Goal: Information Seeking & Learning: Learn about a topic

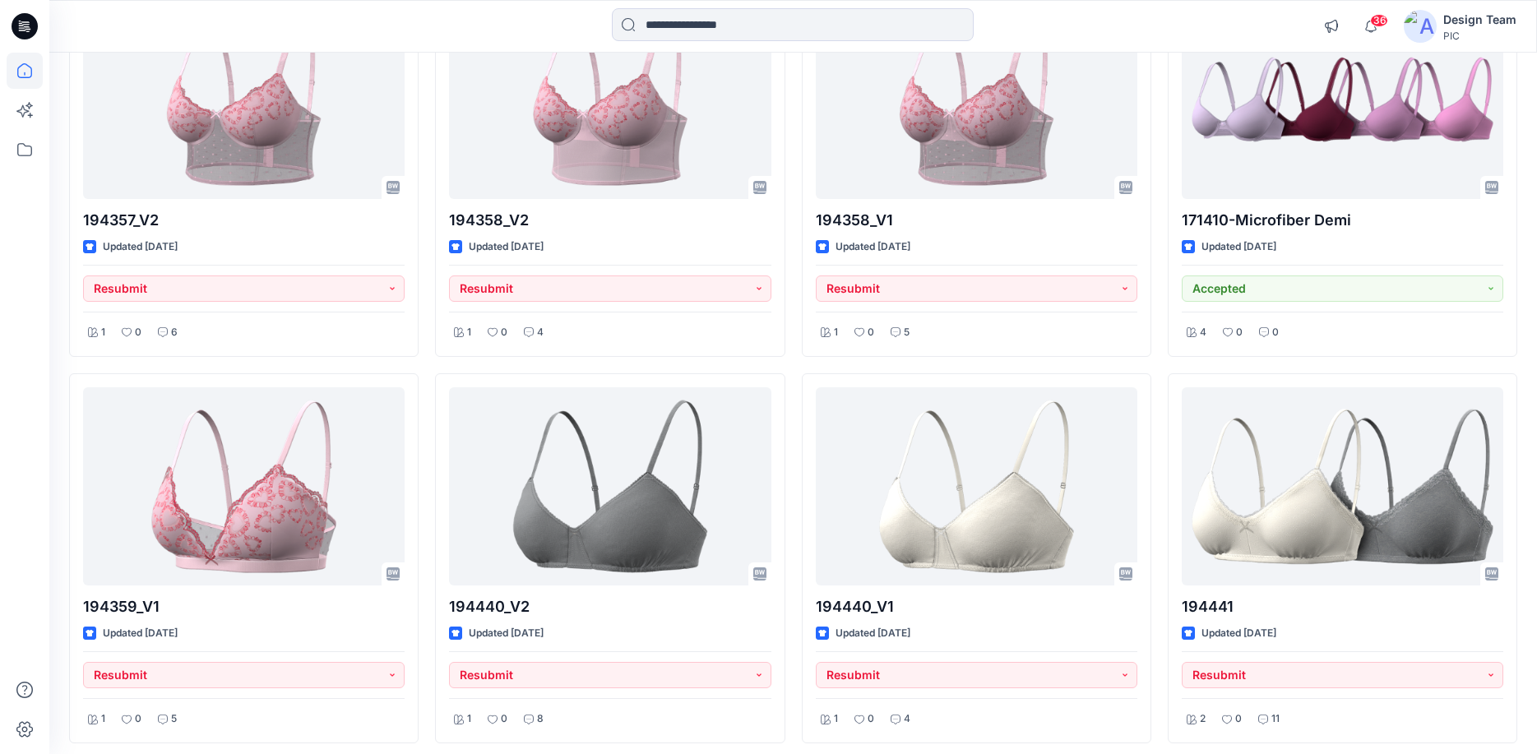
scroll to position [4675, 0]
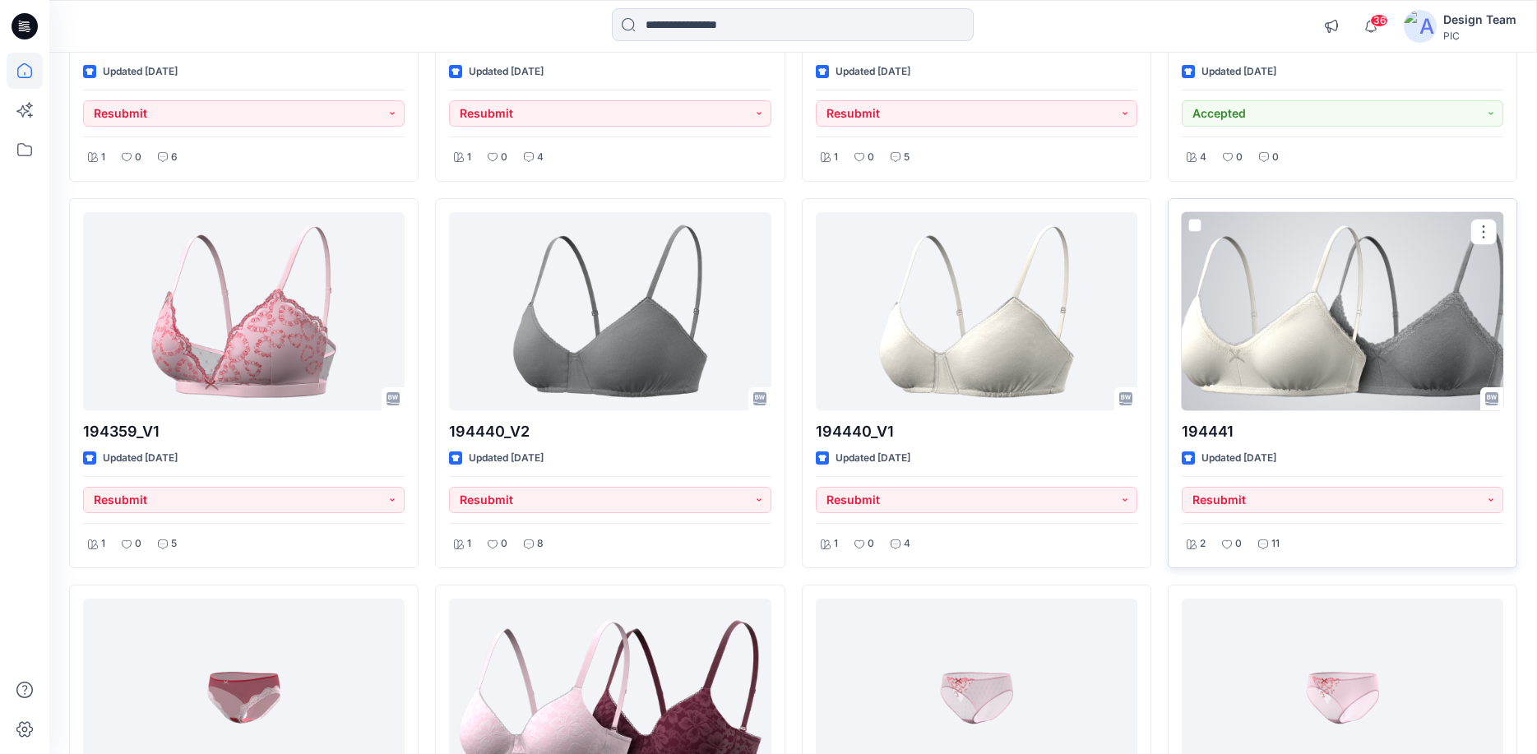
click at [1234, 371] on div at bounding box center [1343, 311] width 322 height 198
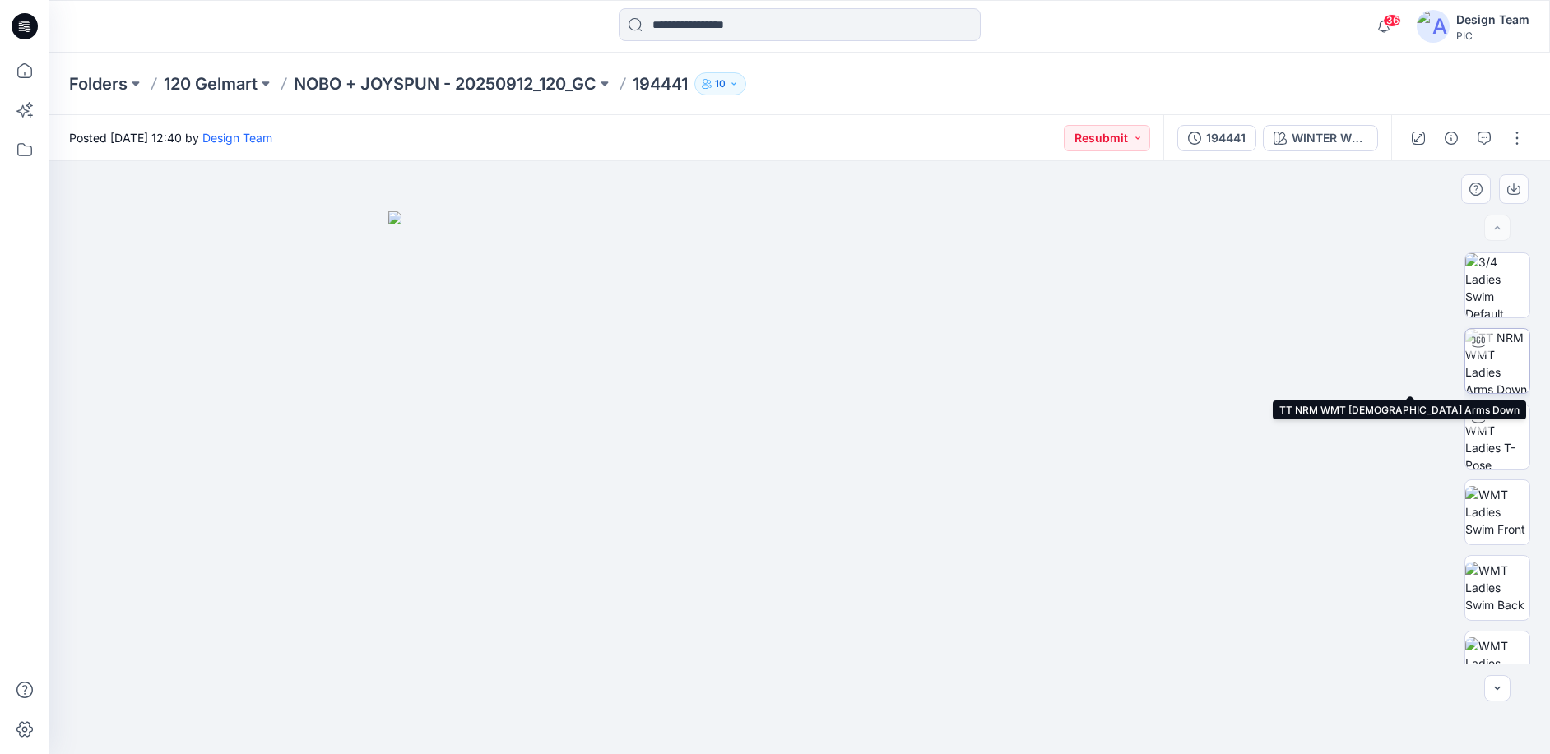
click at [1514, 364] on img at bounding box center [1497, 361] width 64 height 64
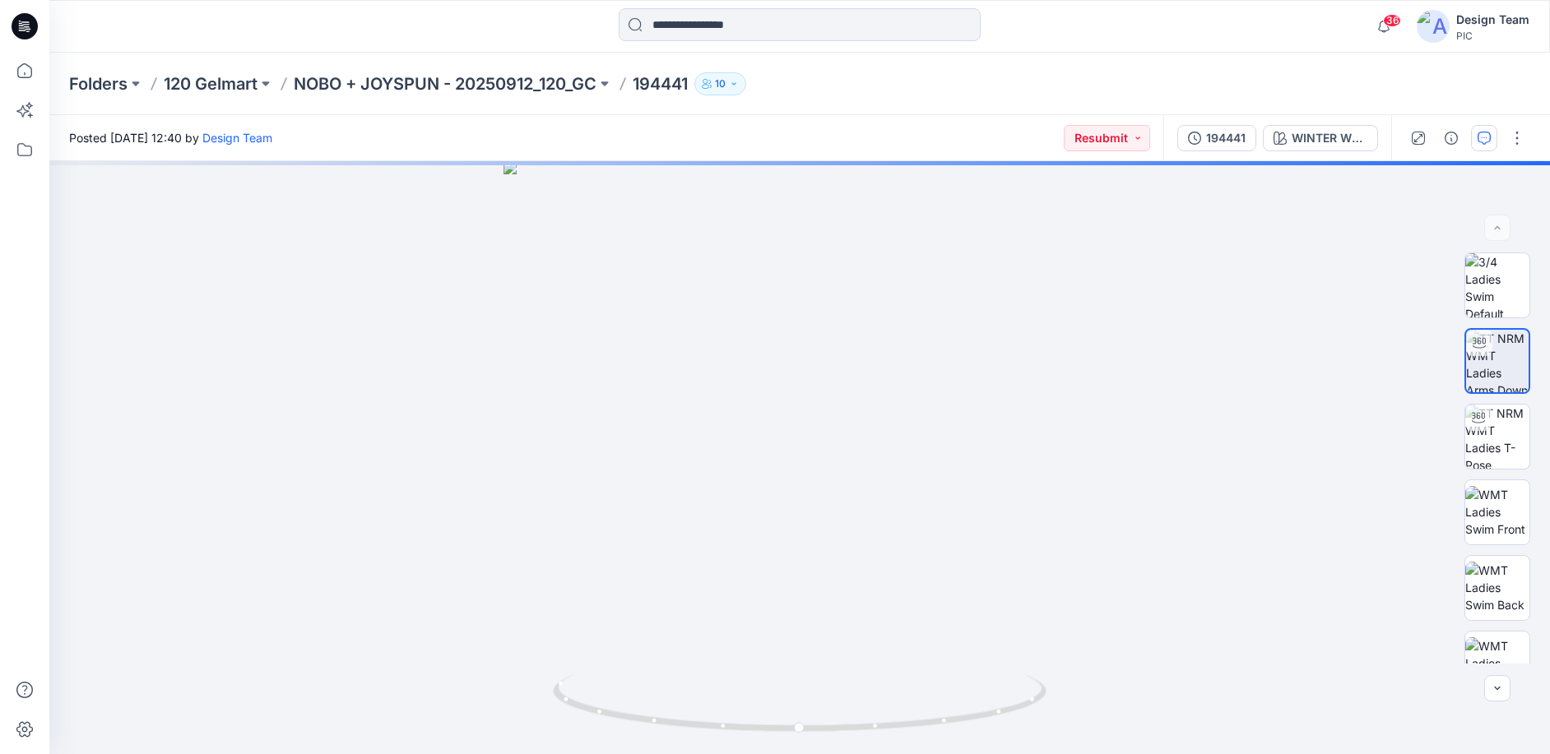
click at [1490, 134] on button "button" at bounding box center [1484, 138] width 26 height 26
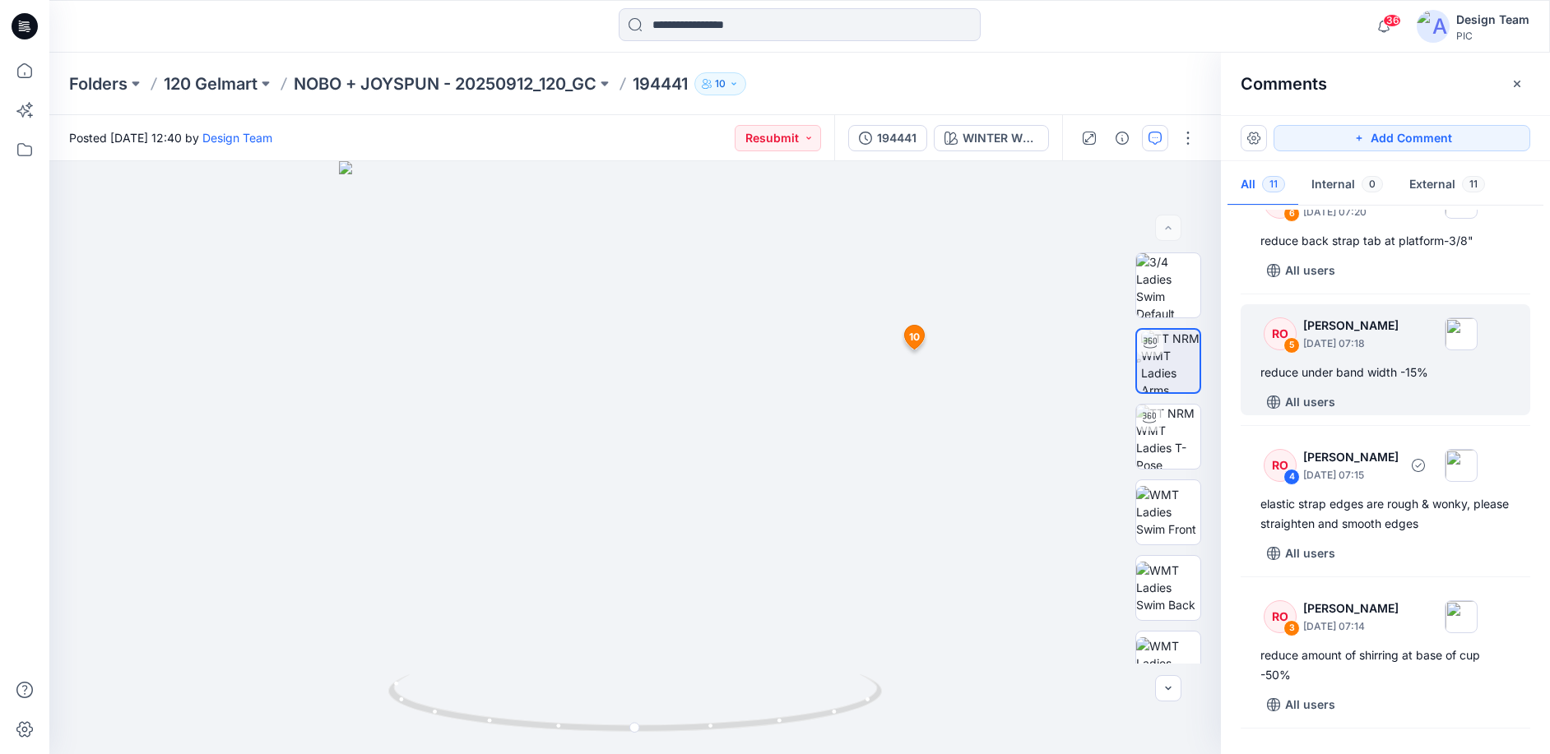
scroll to position [803, 0]
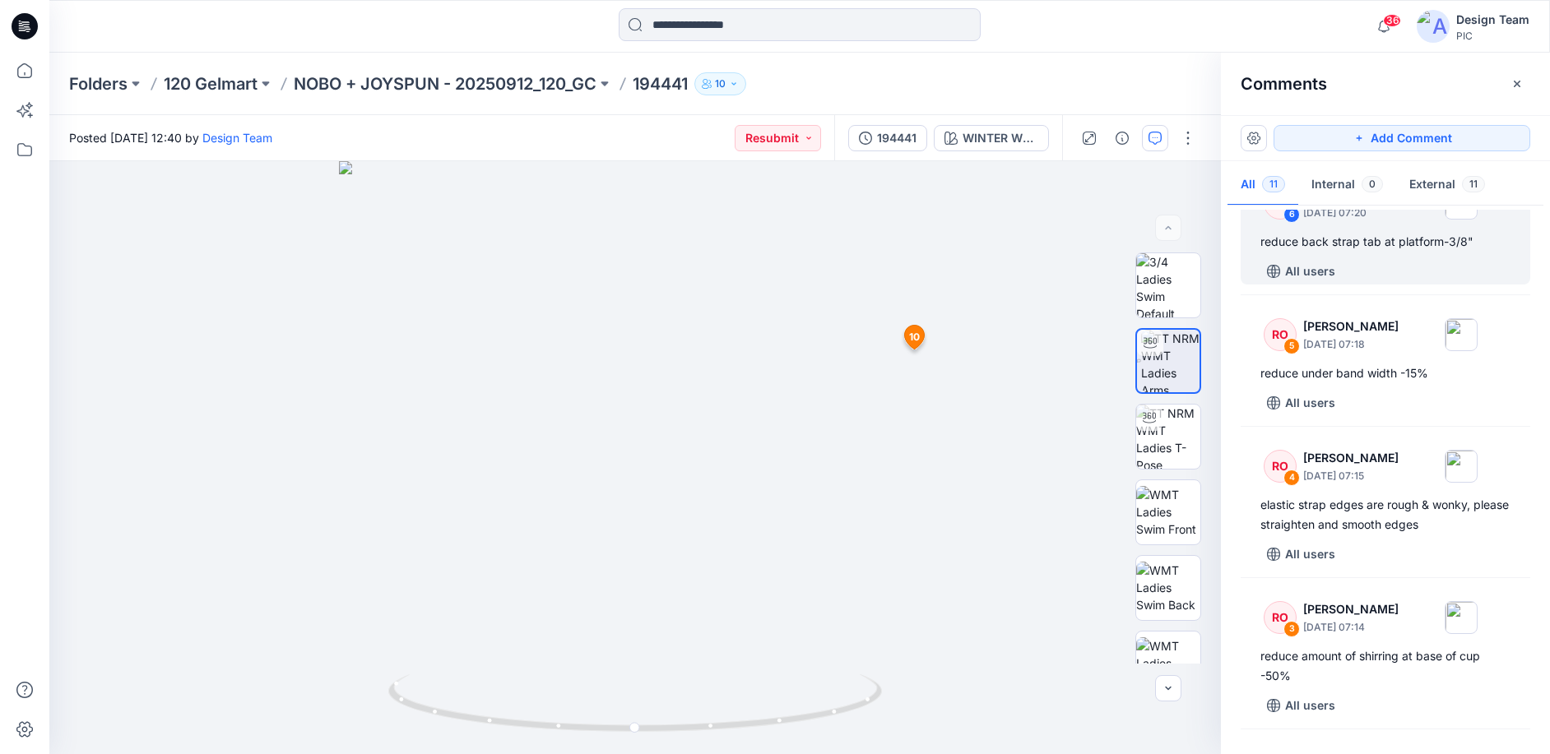
click at [1348, 285] on div "All users" at bounding box center [1395, 271] width 270 height 26
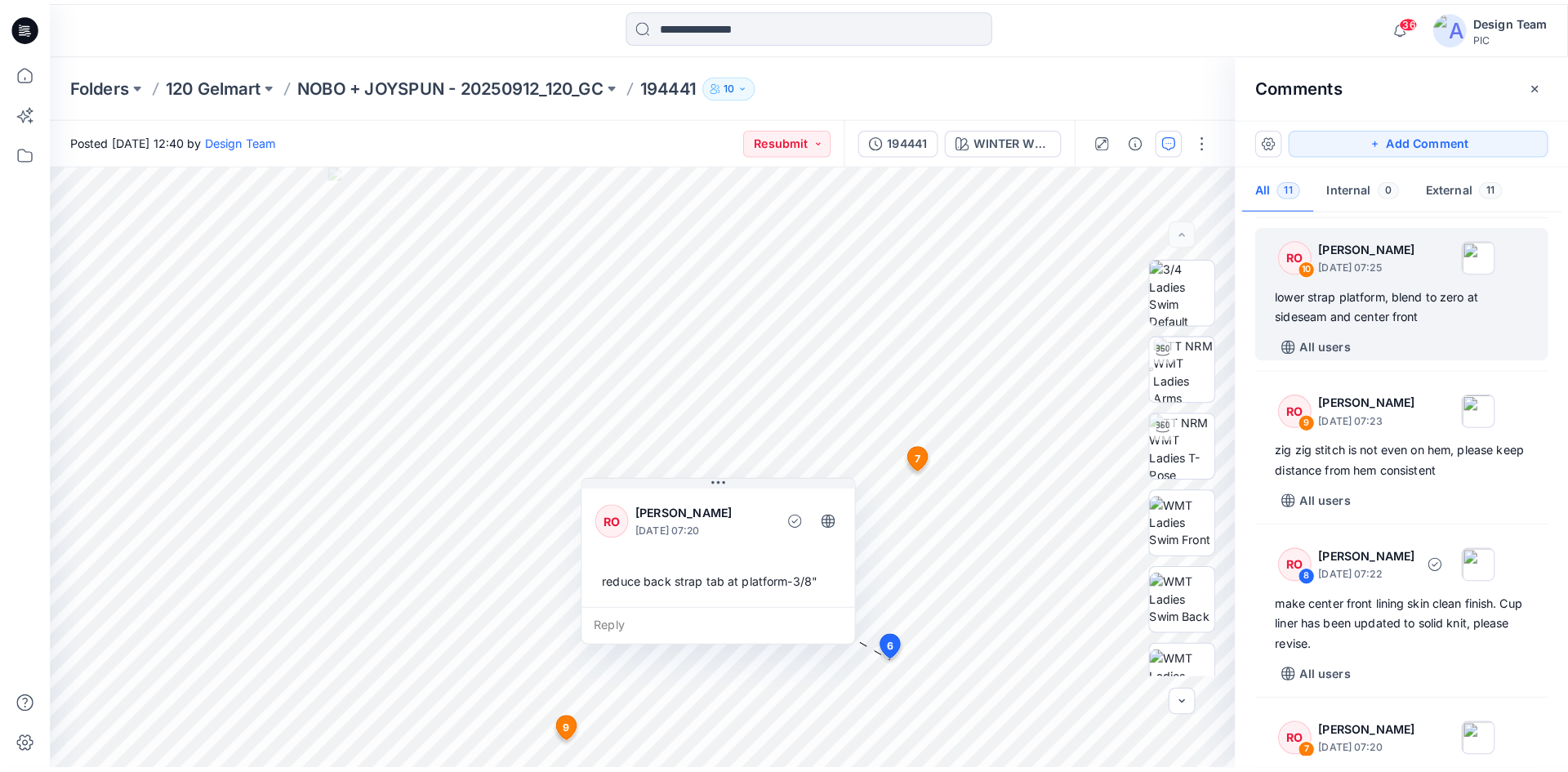
scroll to position [127, 0]
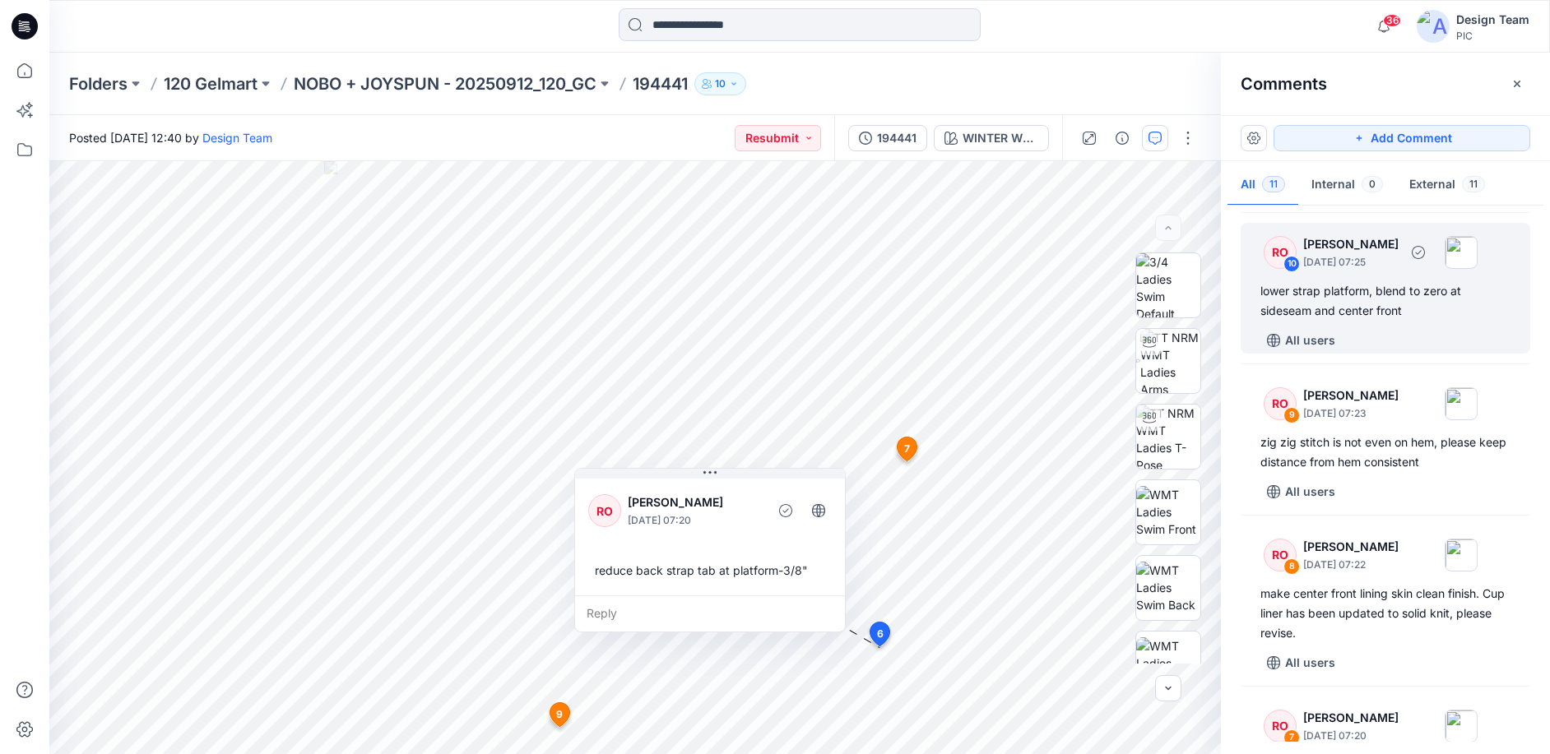
click at [1364, 321] on div "lower strap platform, blend to zero at sideseam and center front" at bounding box center [1385, 300] width 250 height 39
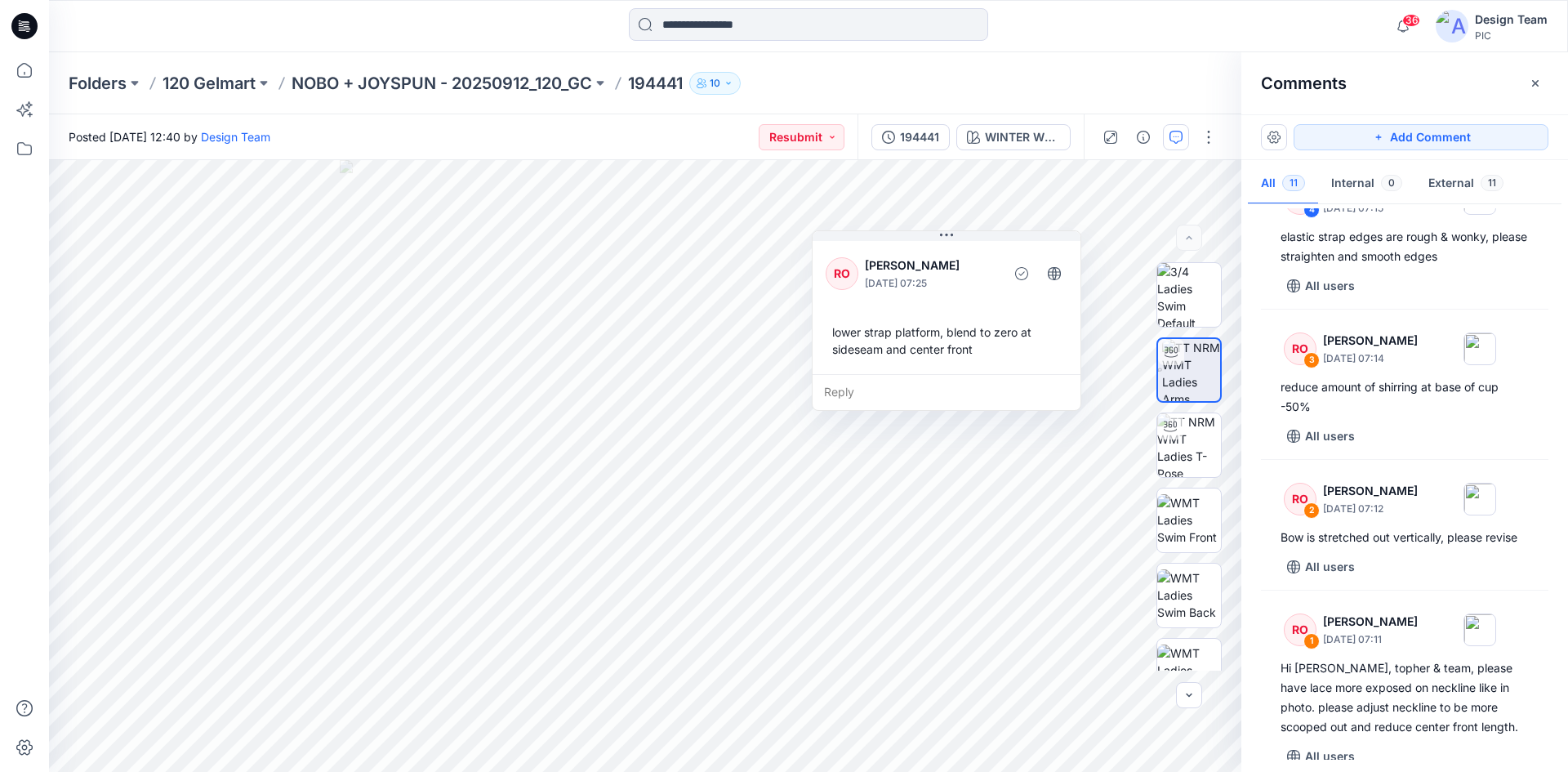
scroll to position [1102, 0]
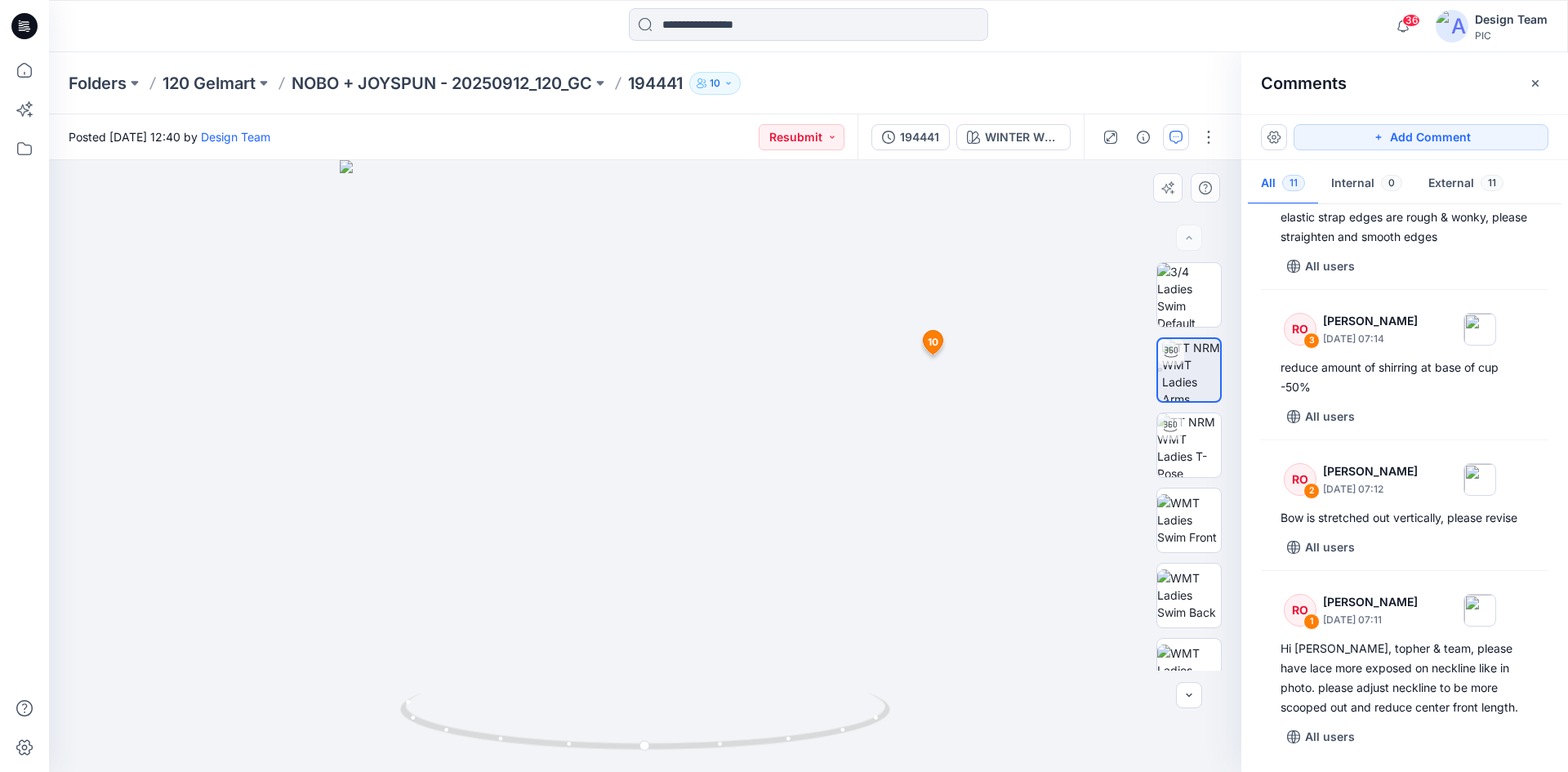
click at [930, 344] on span "10" at bounding box center [932, 342] width 11 height 15
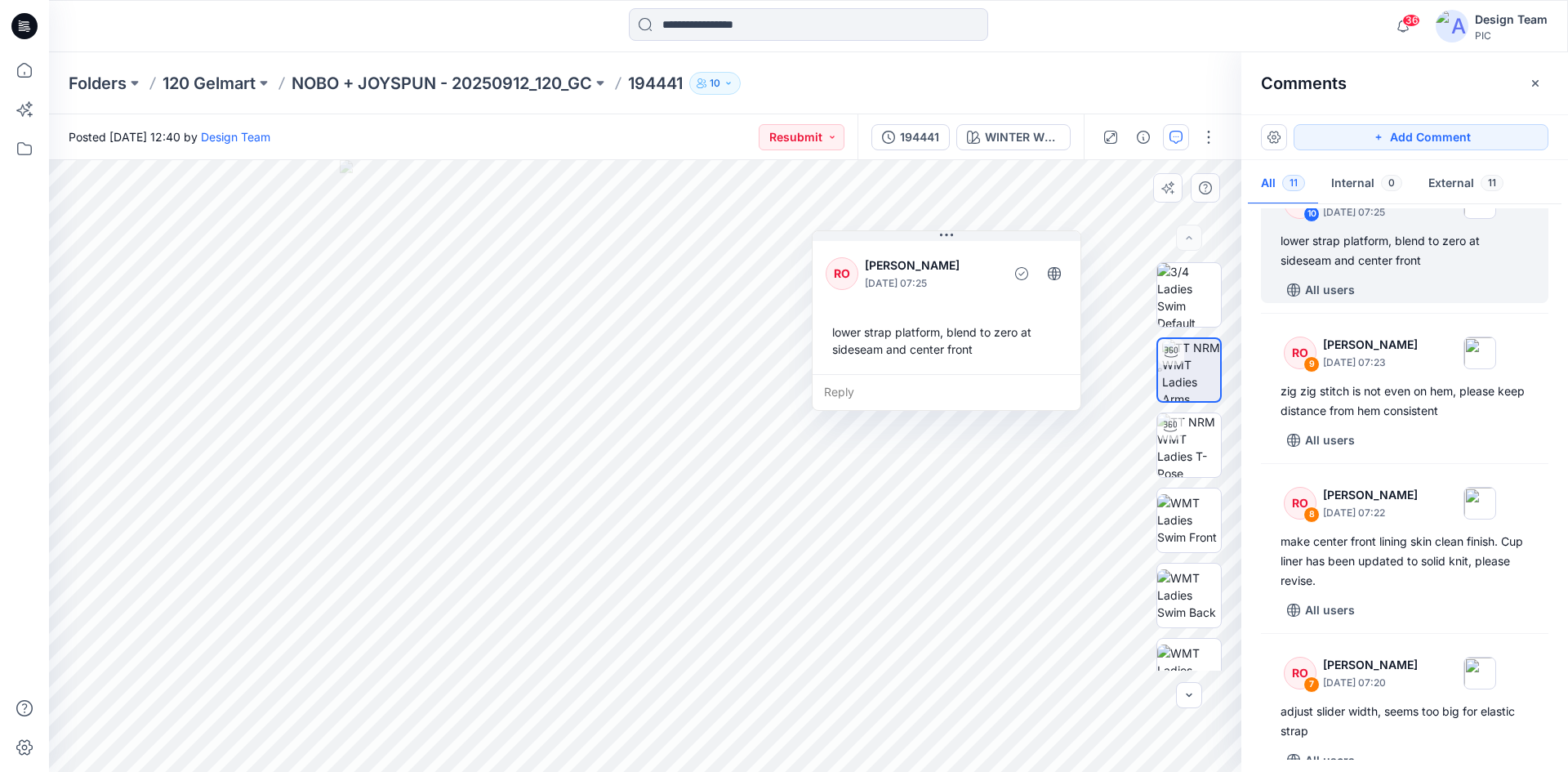
scroll to position [160, 0]
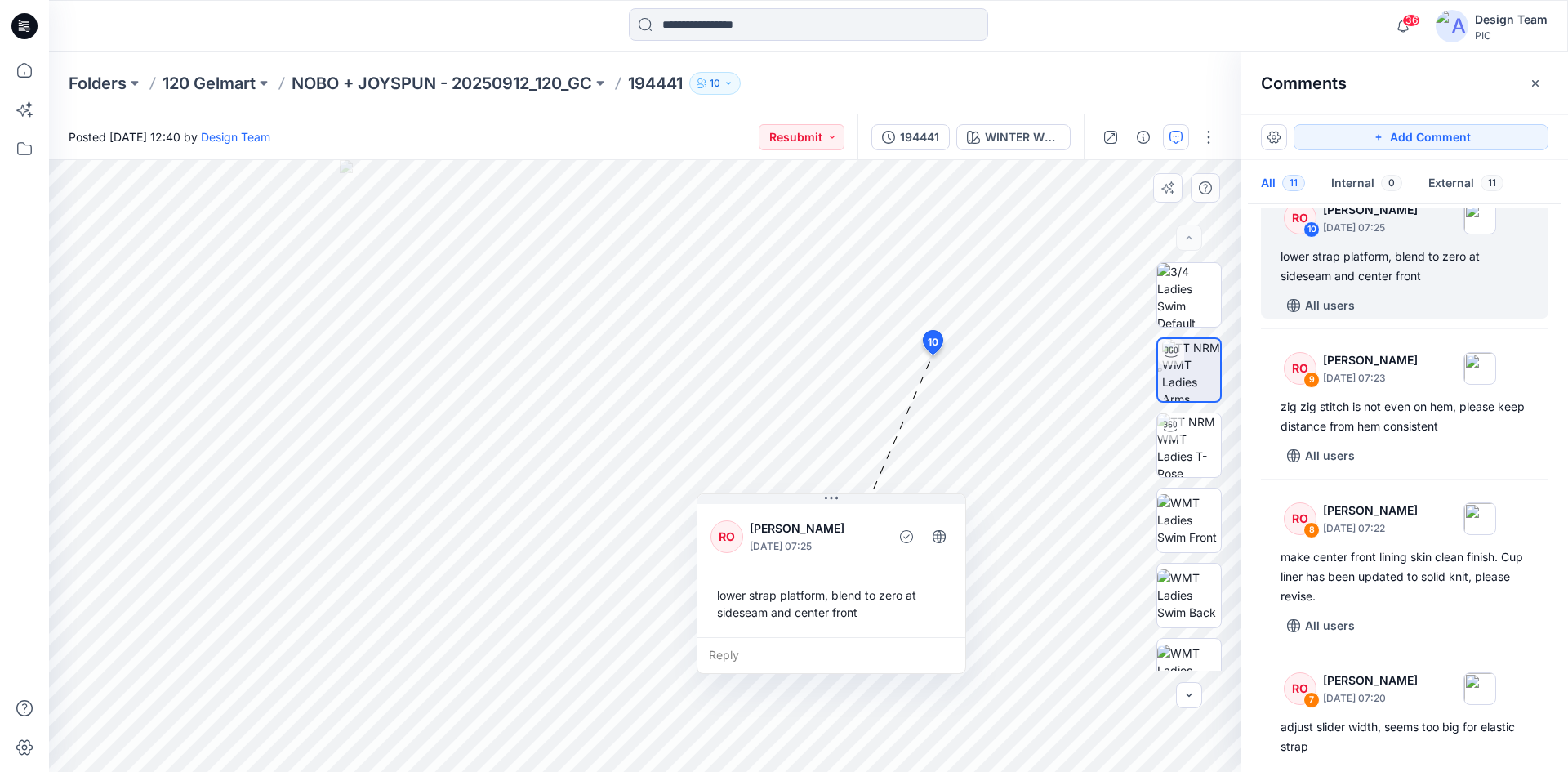
drag, startPoint x: 909, startPoint y: 275, endPoint x: 793, endPoint y: 539, distance: 288.4
click at [793, 539] on p "September 27, 2025 07:25" at bounding box center [816, 546] width 133 height 16
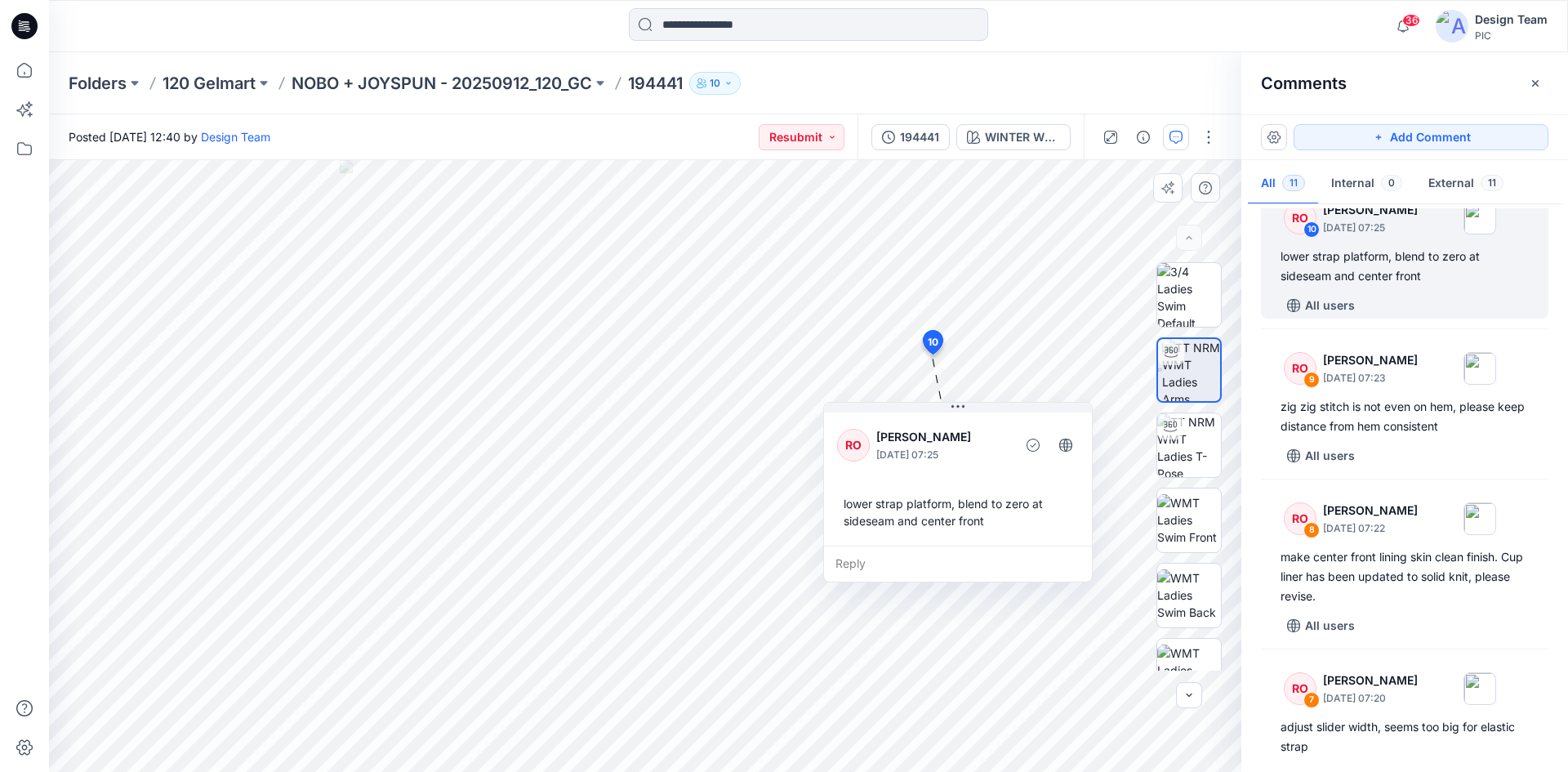
drag, startPoint x: 791, startPoint y: 534, endPoint x: 918, endPoint y: 442, distance: 156.8
click at [918, 442] on p "[PERSON_NAME]" at bounding box center [943, 437] width 133 height 20
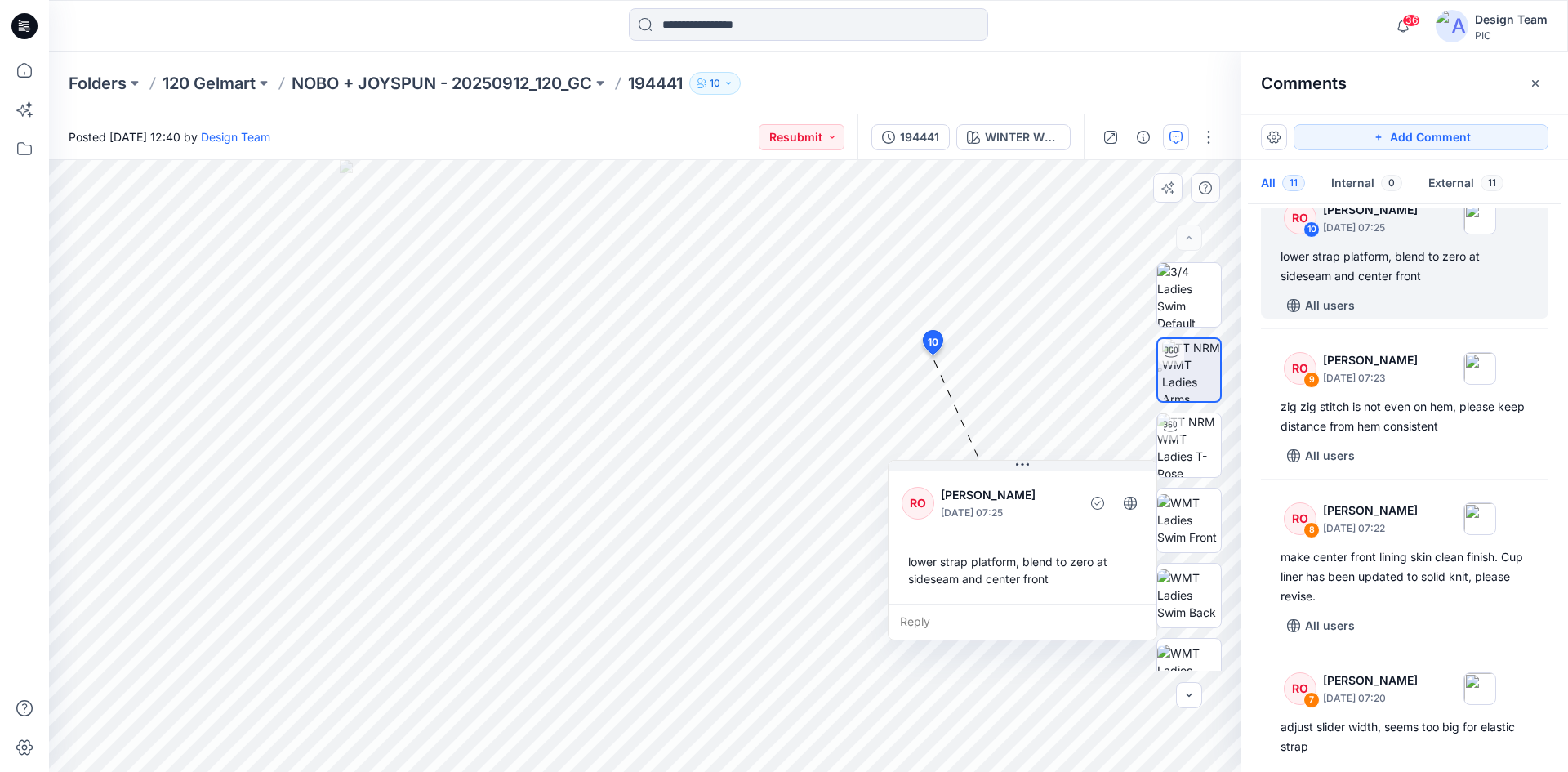
drag, startPoint x: 915, startPoint y: 425, endPoint x: 979, endPoint y: 483, distance: 86.4
click at [979, 483] on div "RO Raquel Ortiz September 27, 2025 07:25" at bounding box center [1022, 503] width 241 height 45
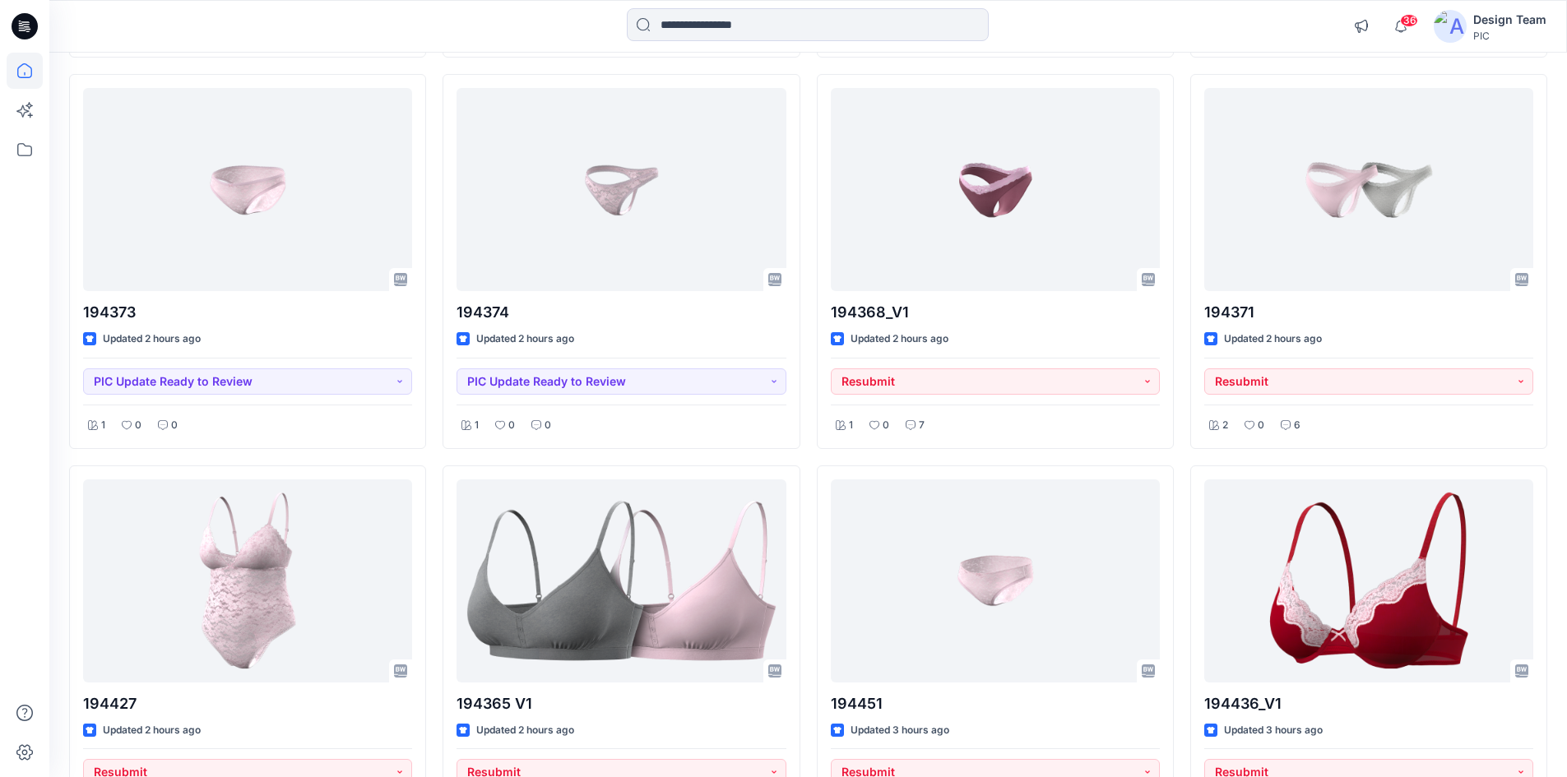
scroll to position [658, 0]
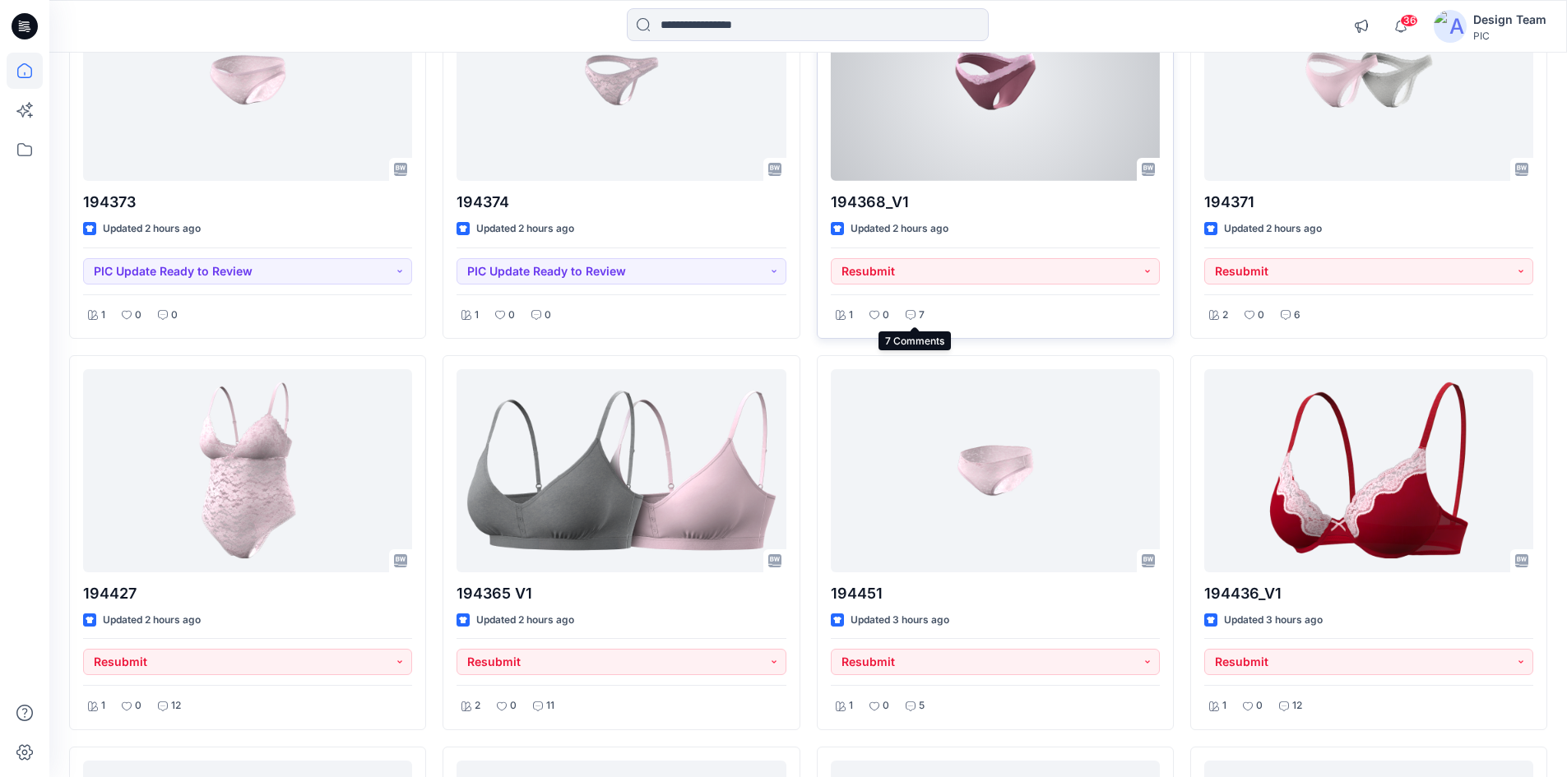
click at [915, 319] on icon at bounding box center [911, 315] width 10 height 10
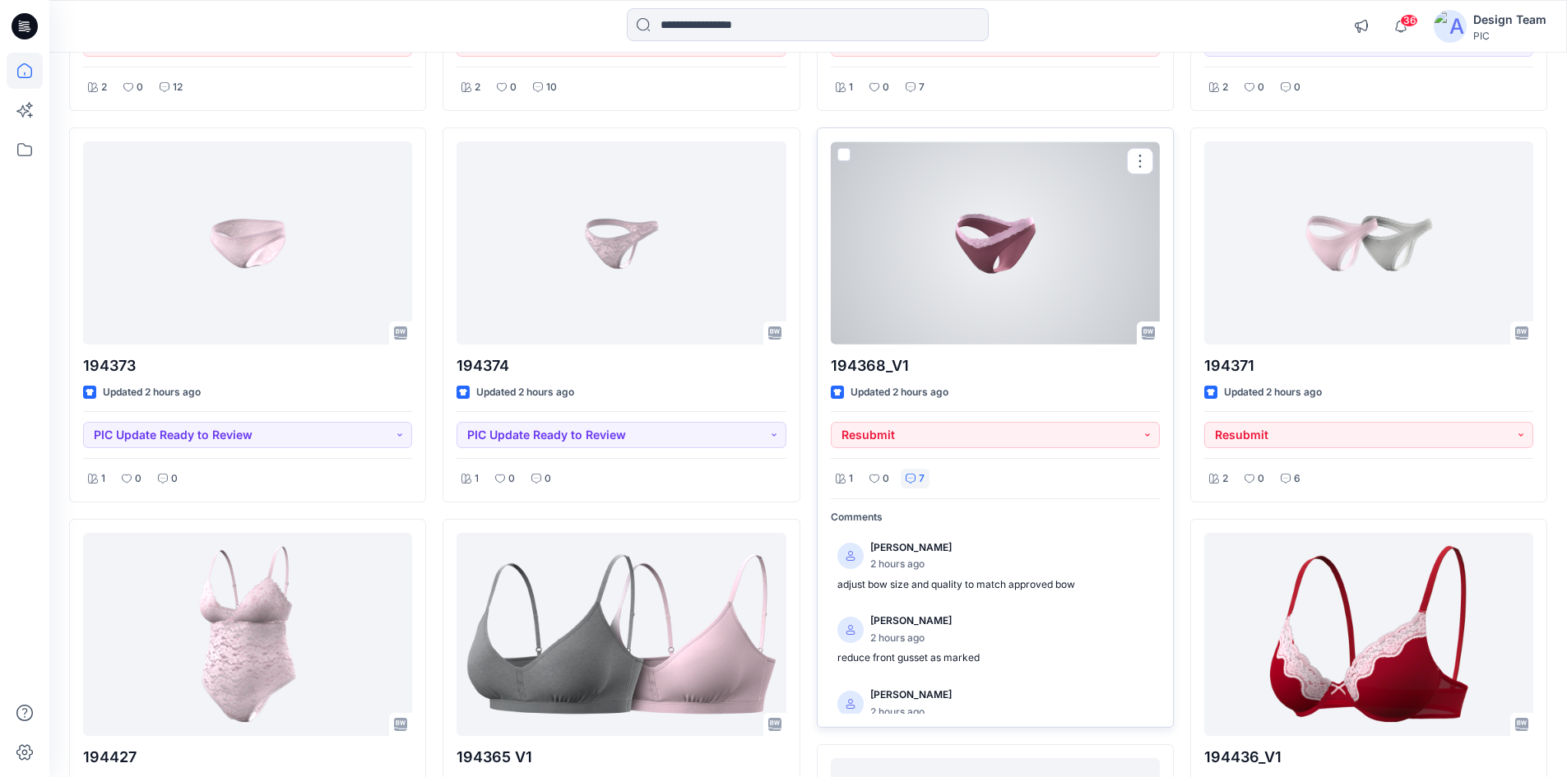
scroll to position [494, 0]
click at [975, 235] on div at bounding box center [995, 243] width 329 height 203
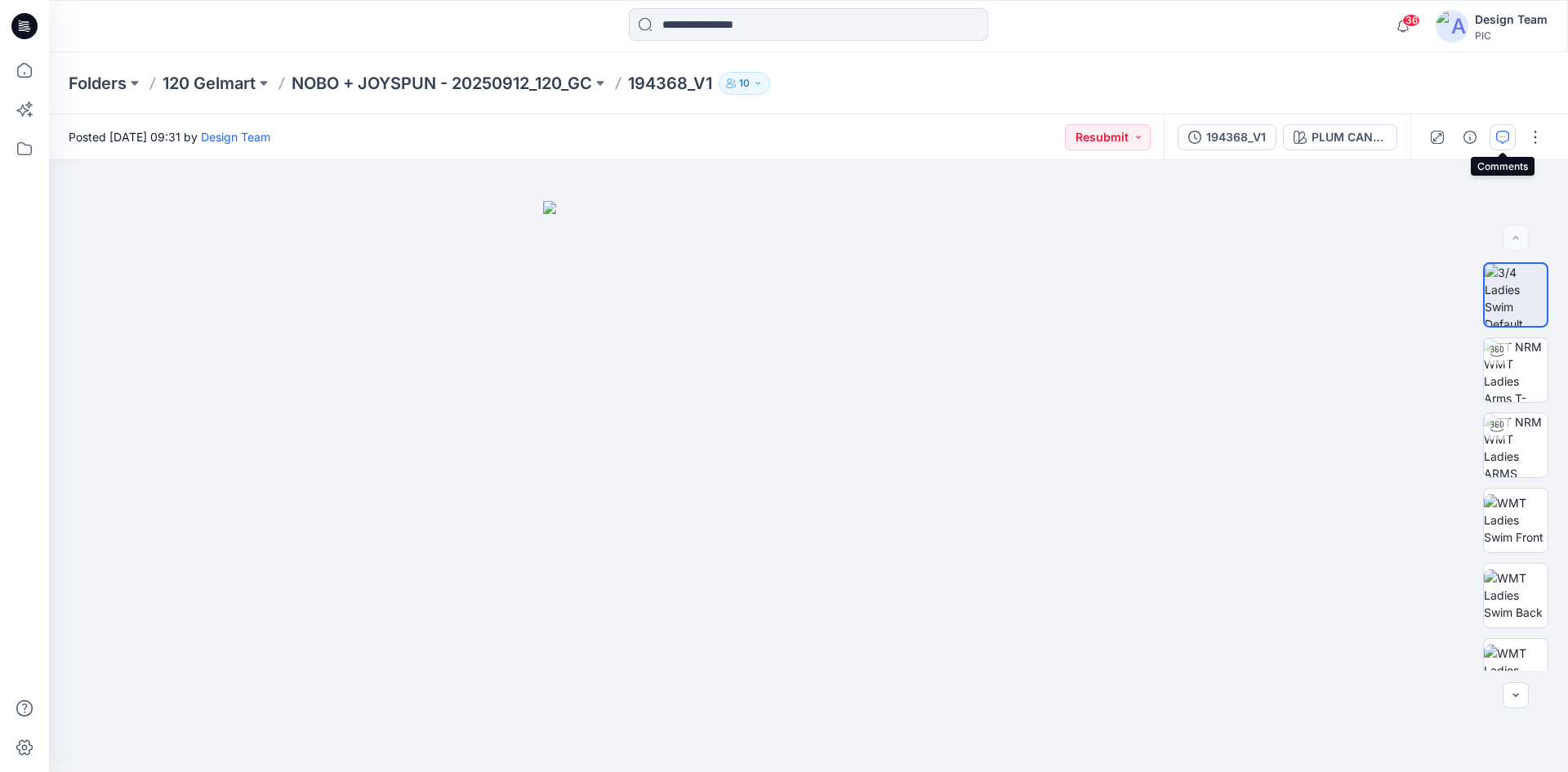
click at [1507, 145] on button "button" at bounding box center [1502, 137] width 26 height 26
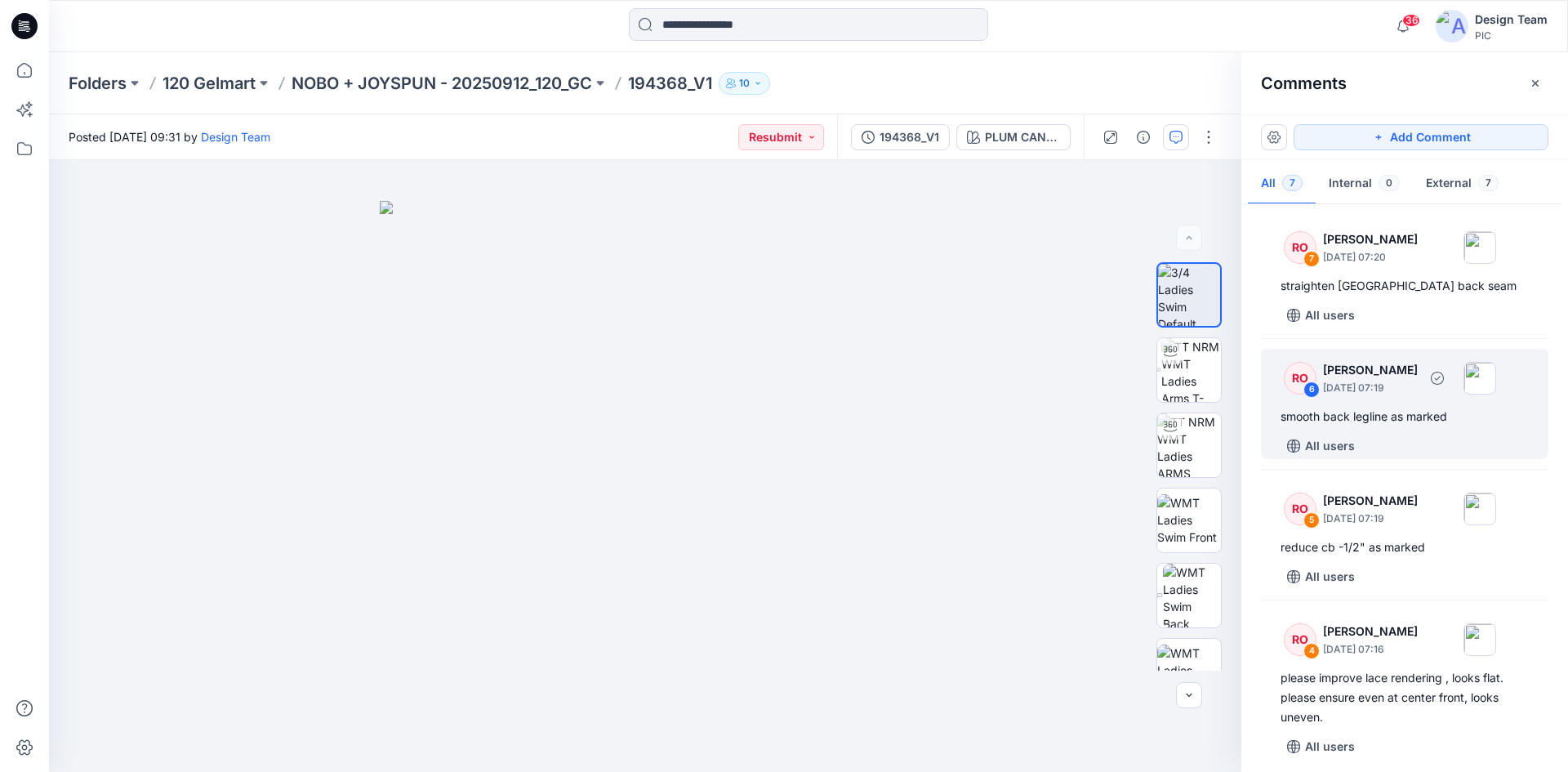
click at [1492, 396] on div "RO 6 [PERSON_NAME] [DATE] 07:19" at bounding box center [1383, 378] width 225 height 45
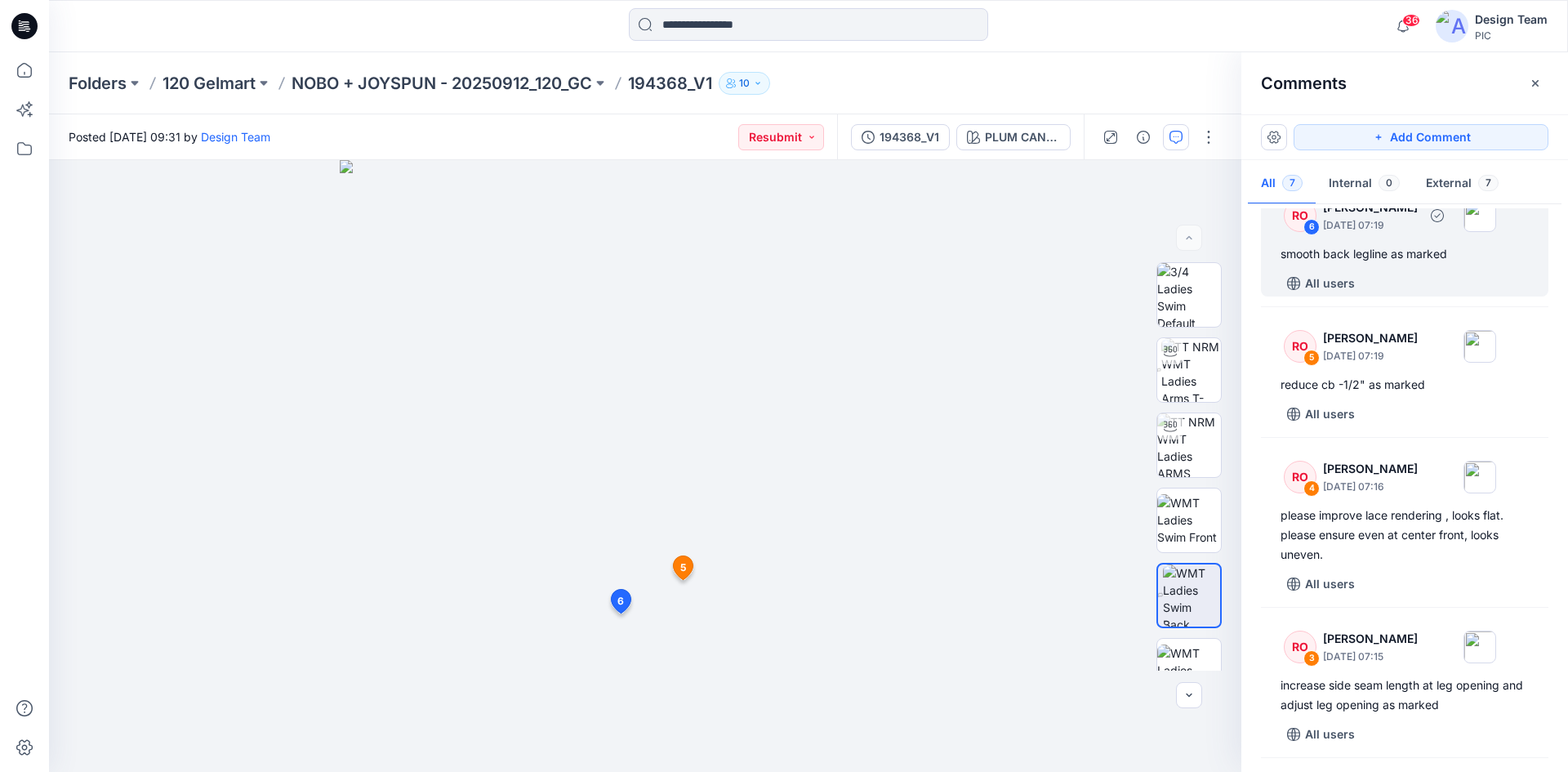
scroll to position [164, 0]
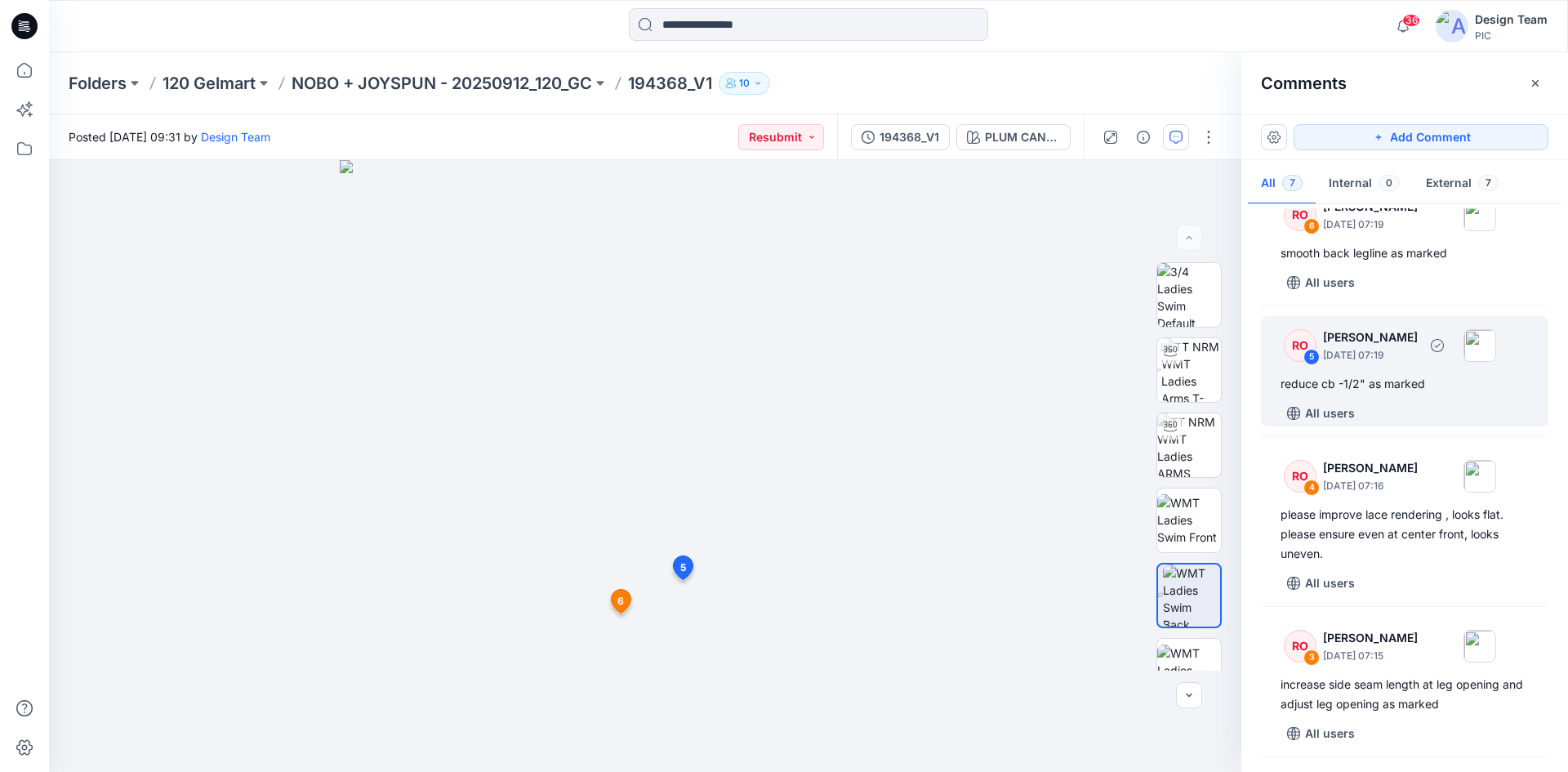
click at [1405, 389] on div "reduce cb -1/2" as marked" at bounding box center [1405, 385] width 248 height 20
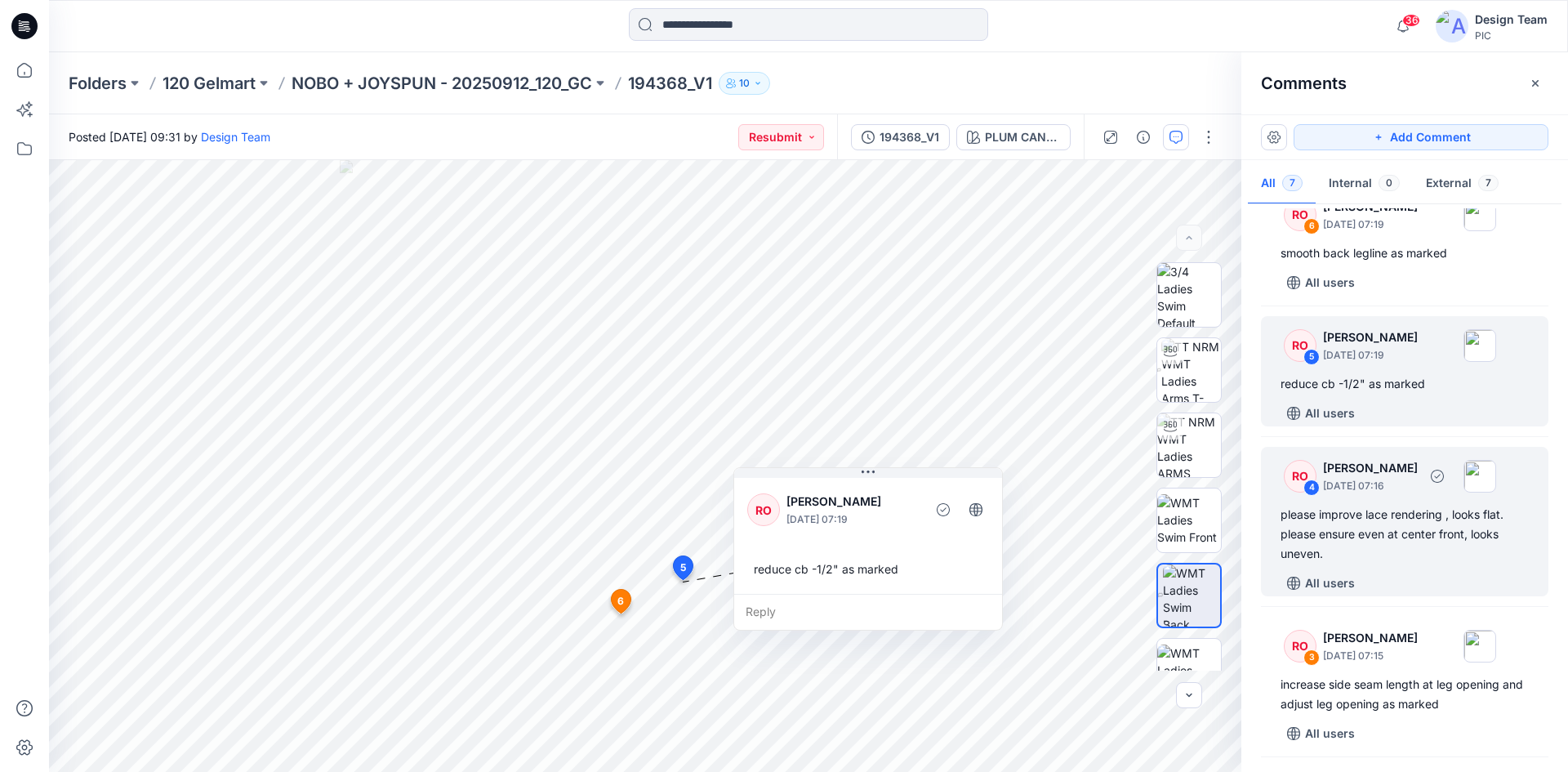
click at [1406, 486] on p "[DATE] 07:16" at bounding box center [1369, 486] width 94 height 16
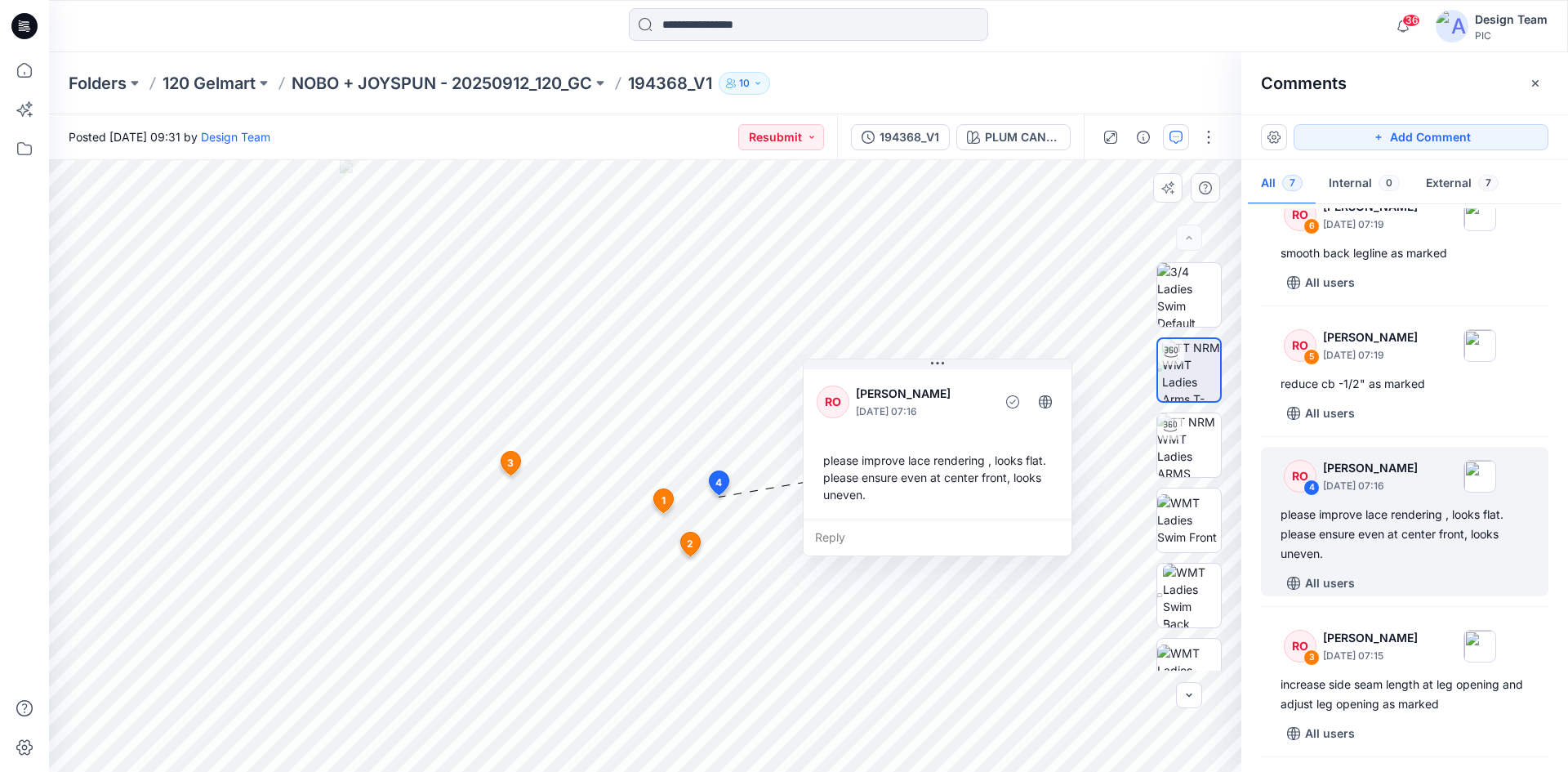
drag, startPoint x: 735, startPoint y: 582, endPoint x: 844, endPoint y: 437, distance: 181.4
click at [844, 437] on div "RO [PERSON_NAME] [DATE] 07:16 please improve lace rendering , looks flat. pleas…" at bounding box center [937, 442] width 268 height 154
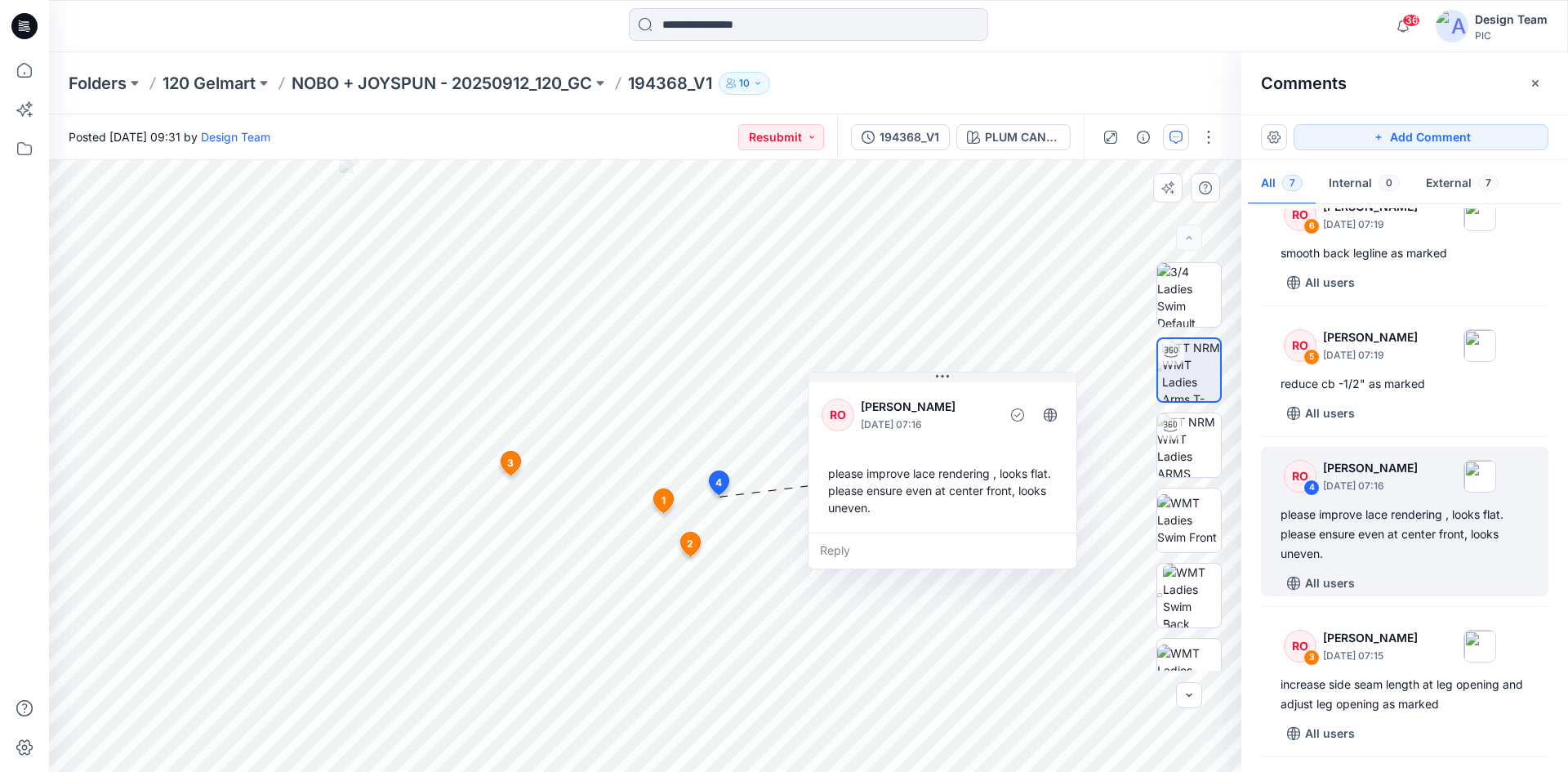
drag, startPoint x: 912, startPoint y: 503, endPoint x: 917, endPoint y: 516, distance: 13.9
click at [917, 516] on div "please improve lace rendering , looks flat. please ensure even at center front,…" at bounding box center [941, 490] width 241 height 65
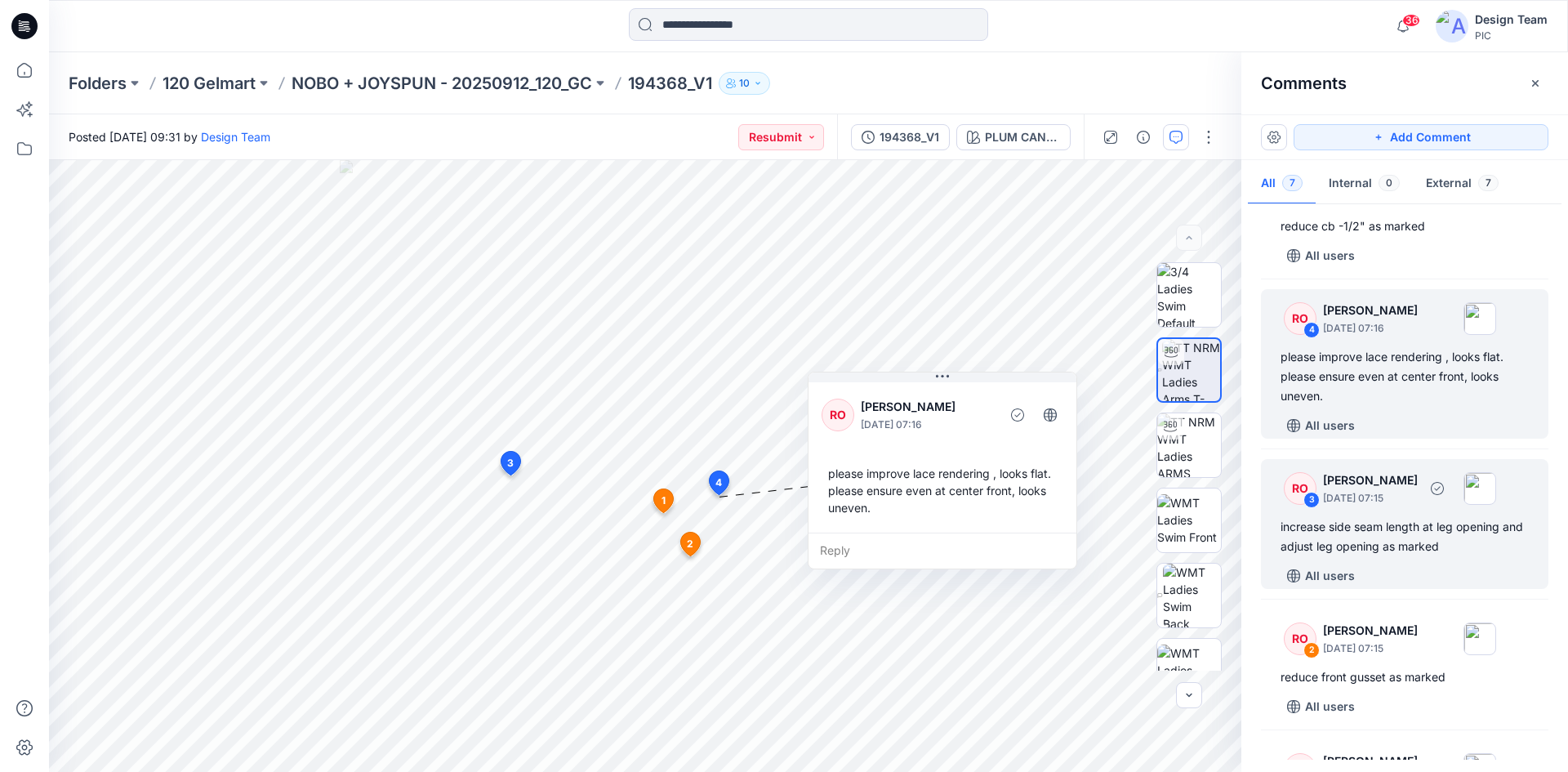
scroll to position [327, 0]
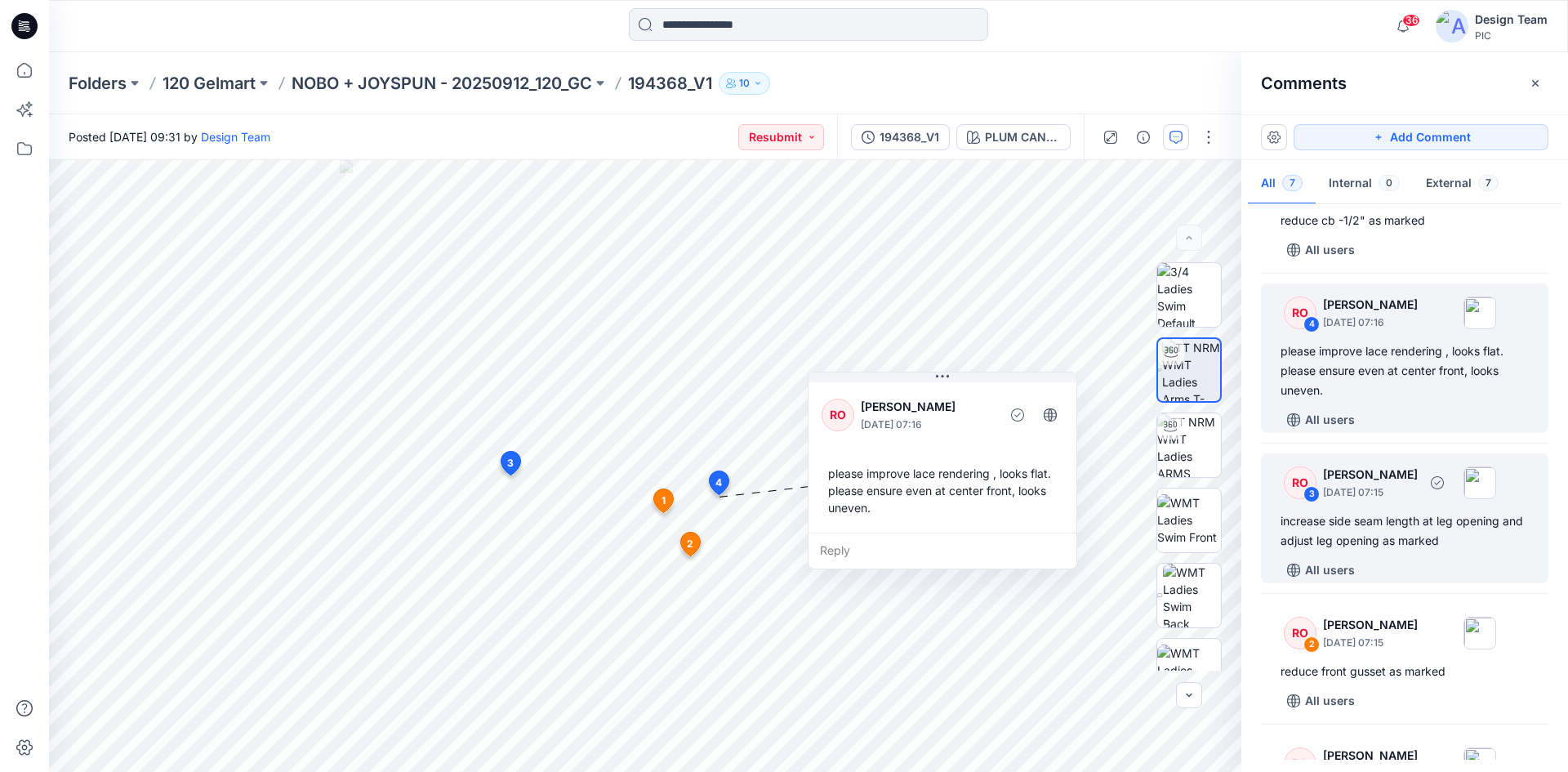
click at [1390, 518] on div "increase side seam length at leg opening and adjust leg opening as marked" at bounding box center [1405, 531] width 248 height 39
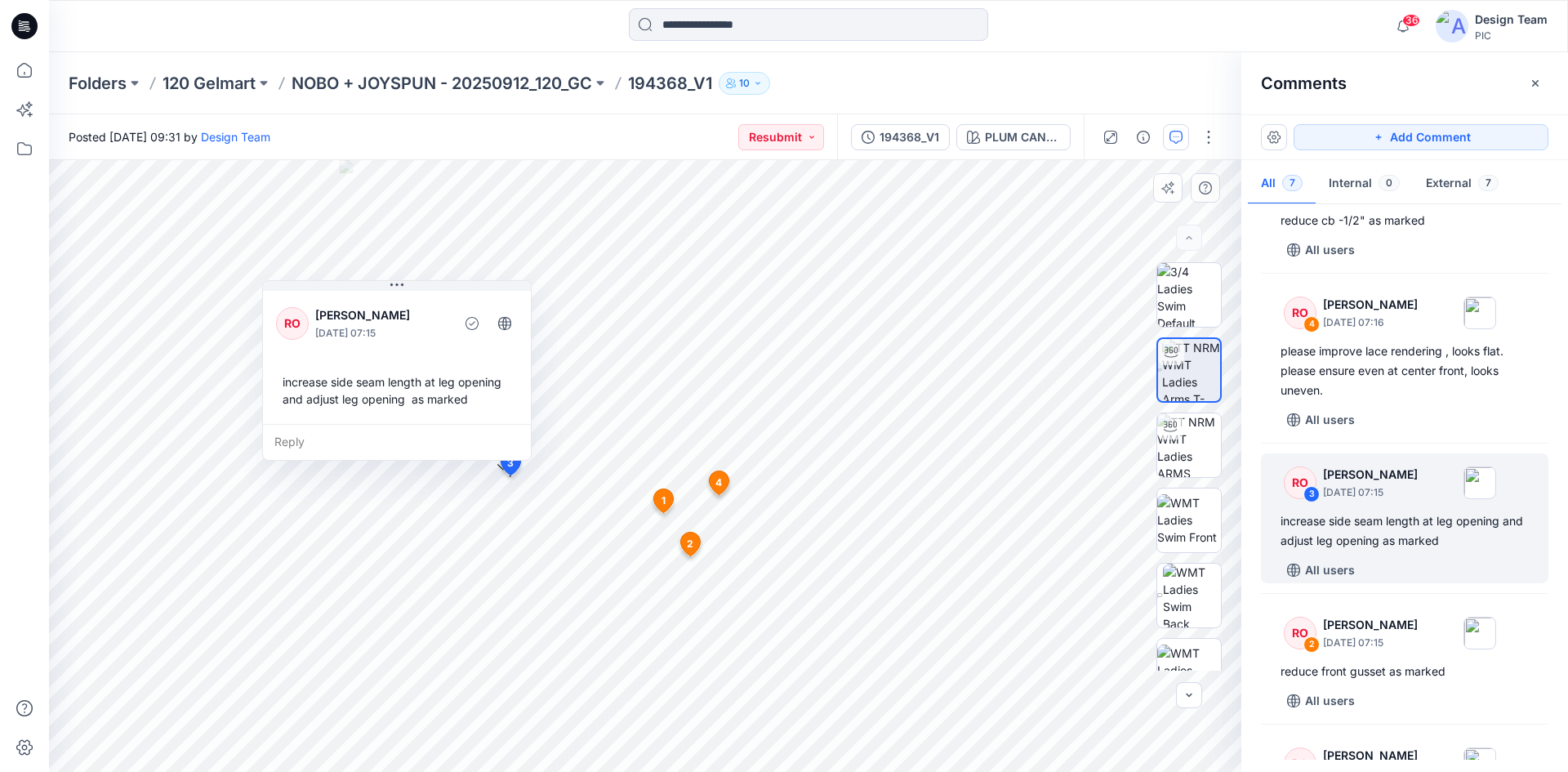
drag, startPoint x: 429, startPoint y: 407, endPoint x: 417, endPoint y: 403, distance: 12.6
click at [417, 403] on div "increase side seam length at leg opening and adjust leg opening as marked" at bounding box center [396, 390] width 241 height 48
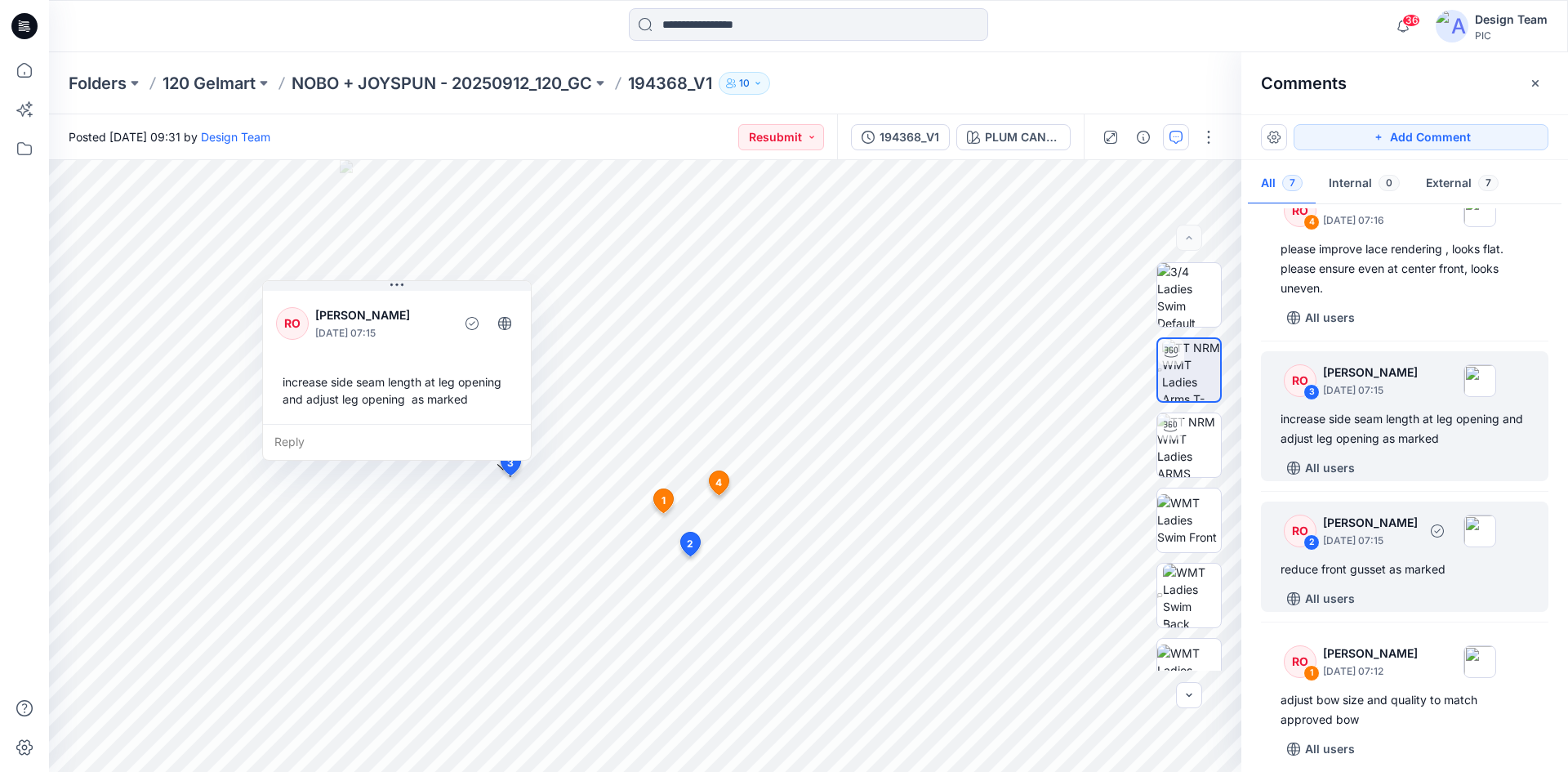
scroll to position [441, 0]
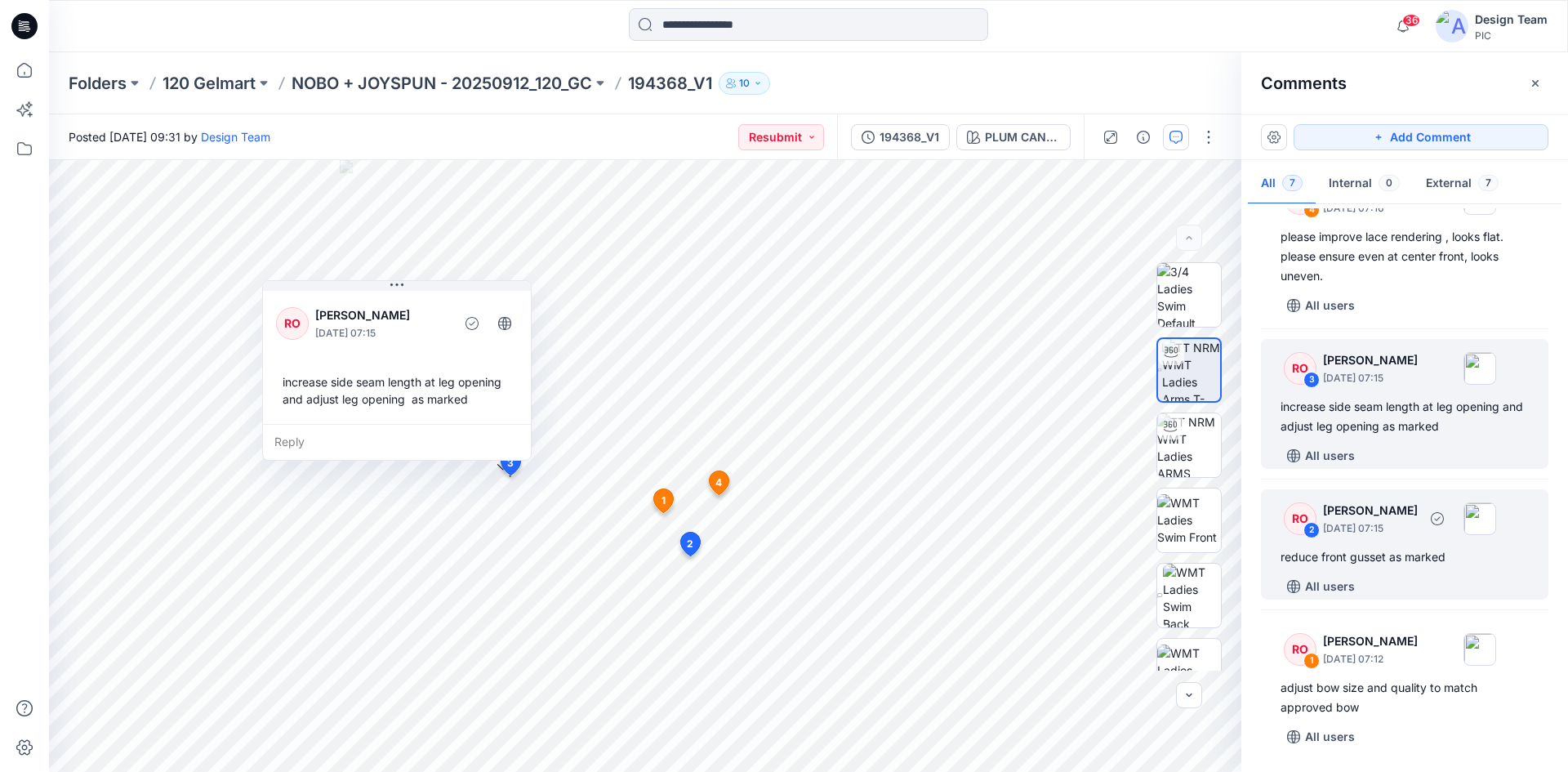
click at [1368, 537] on p "[DATE] 07:15" at bounding box center [1369, 529] width 94 height 16
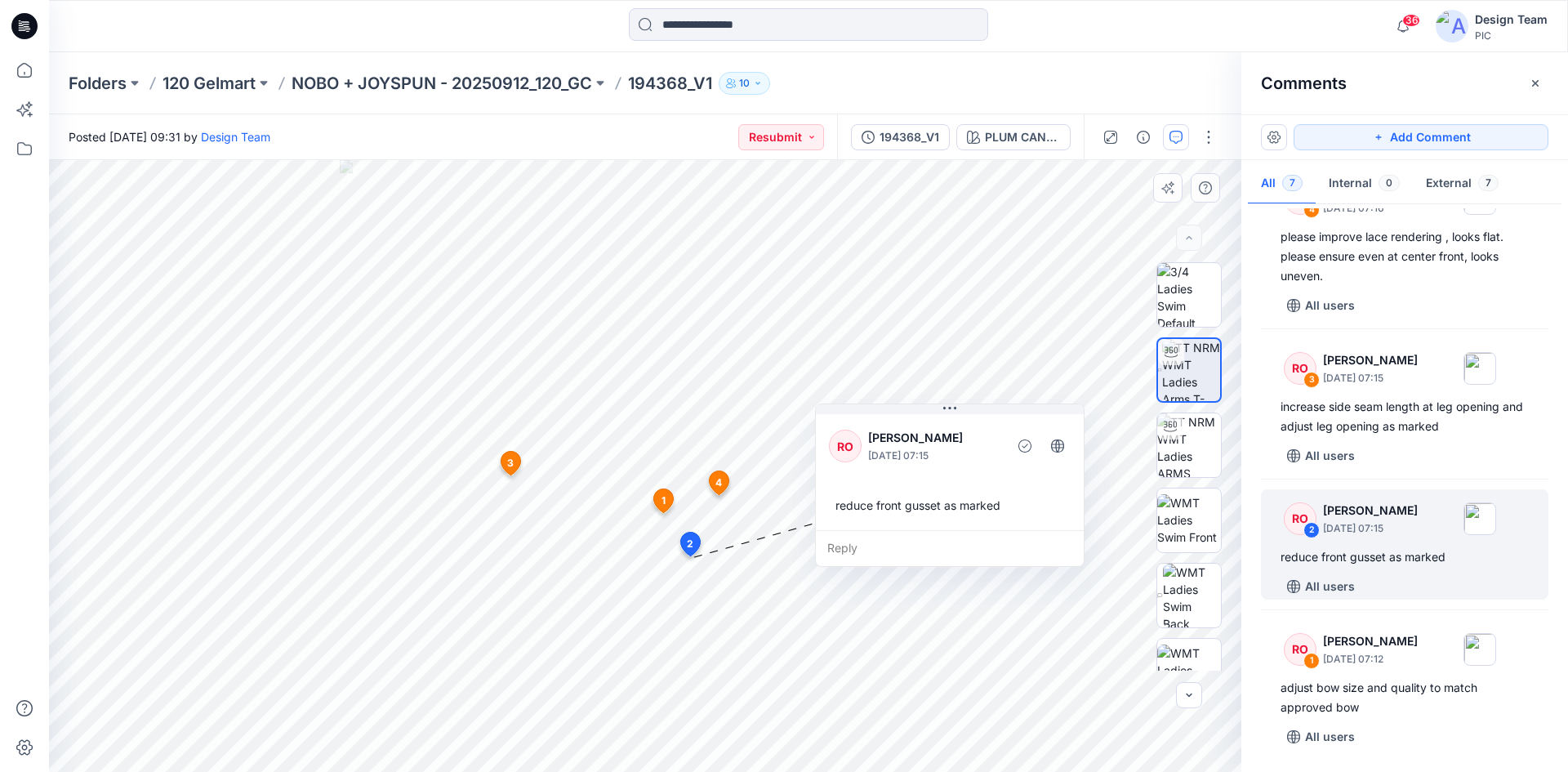
drag, startPoint x: 808, startPoint y: 528, endPoint x: 852, endPoint y: 503, distance: 50.6
click at [852, 503] on div "reduce front gusset as marked" at bounding box center [949, 506] width 241 height 30
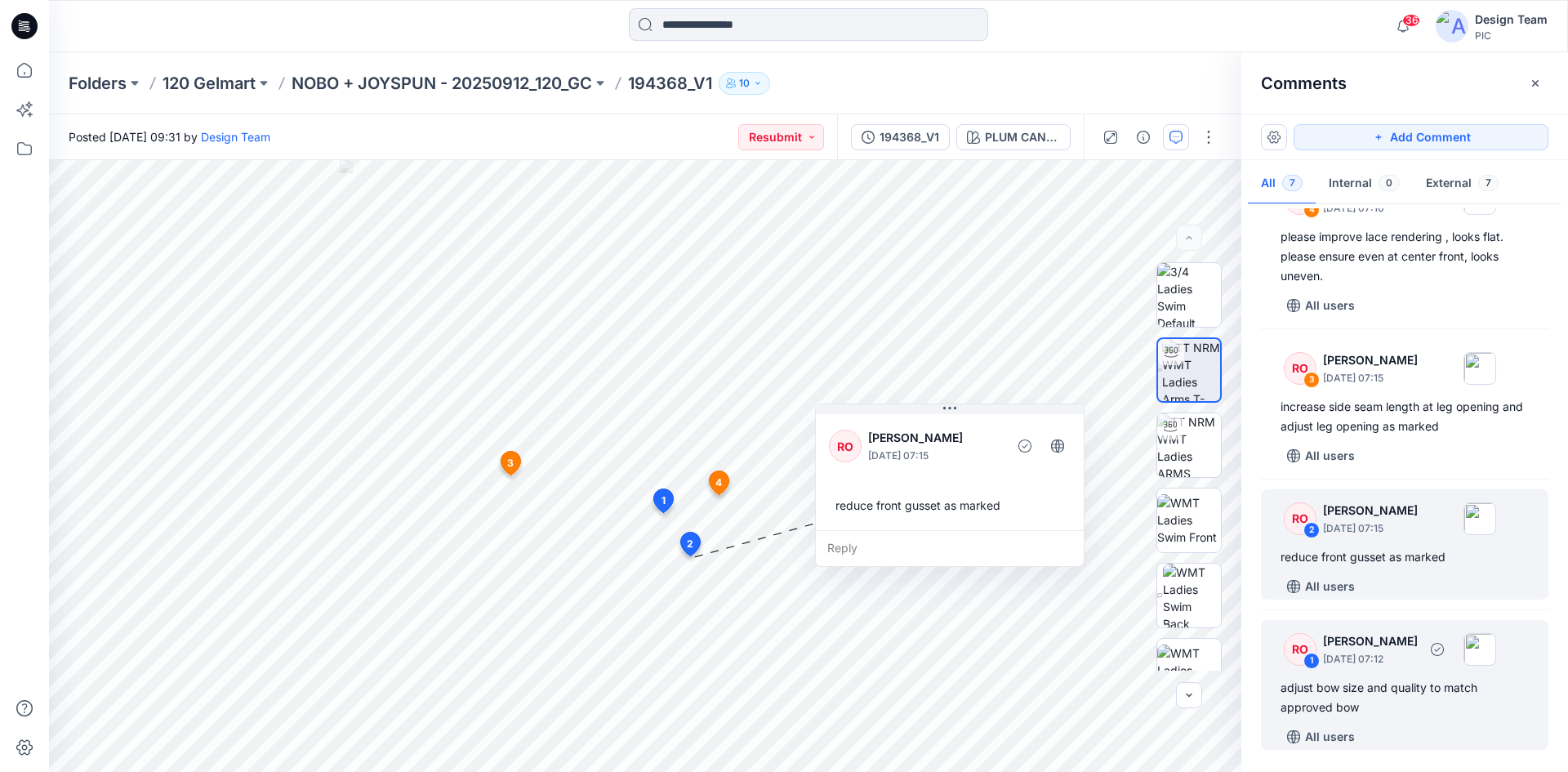
click at [1386, 642] on p "[PERSON_NAME]" at bounding box center [1369, 642] width 94 height 20
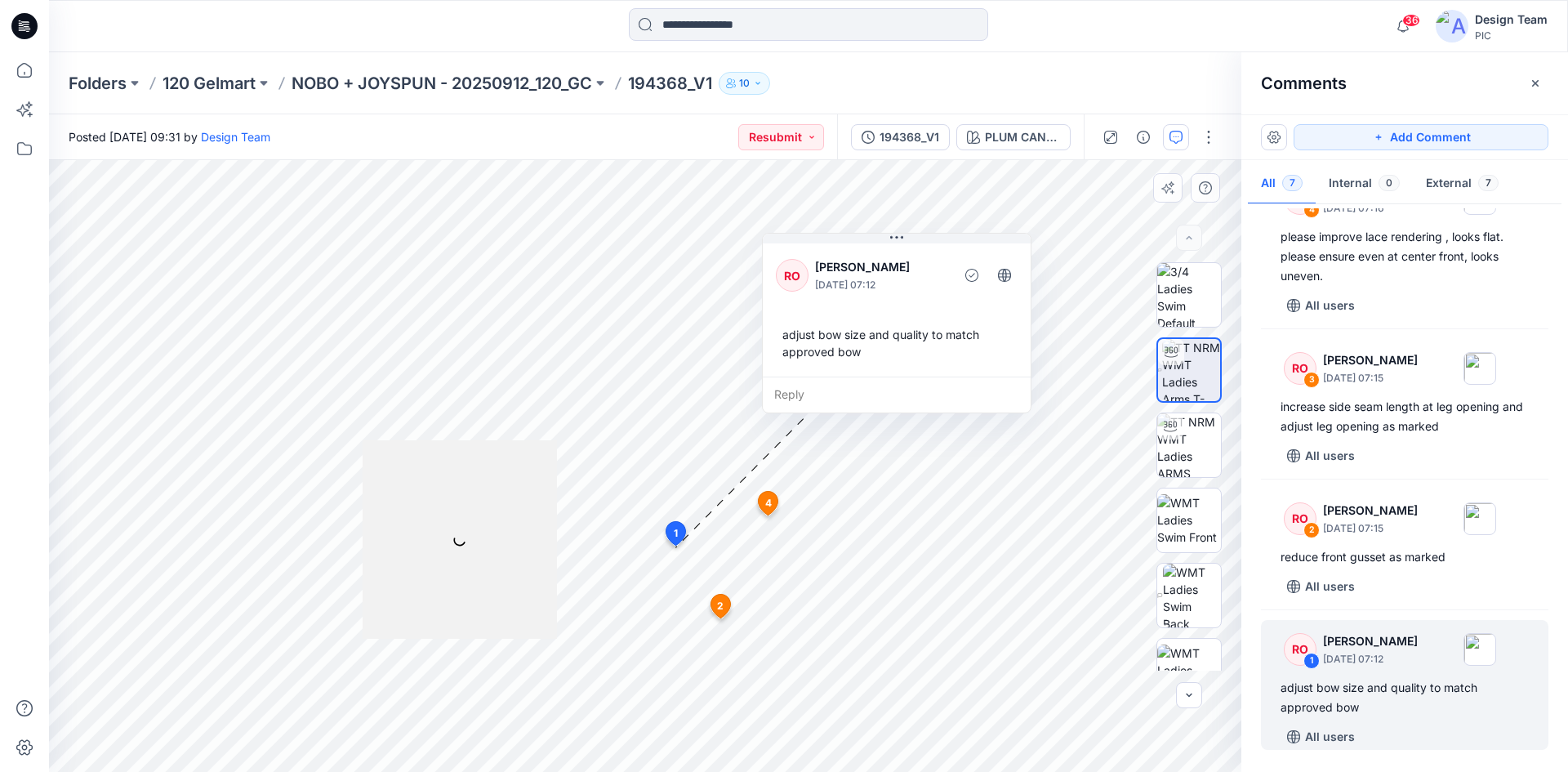
drag, startPoint x: 641, startPoint y: 407, endPoint x: 878, endPoint y: 313, distance: 255.0
click at [878, 313] on div "RO [PERSON_NAME] [DATE] 07:12 adjust bow size and quality to match approved bow" at bounding box center [897, 308] width 268 height 136
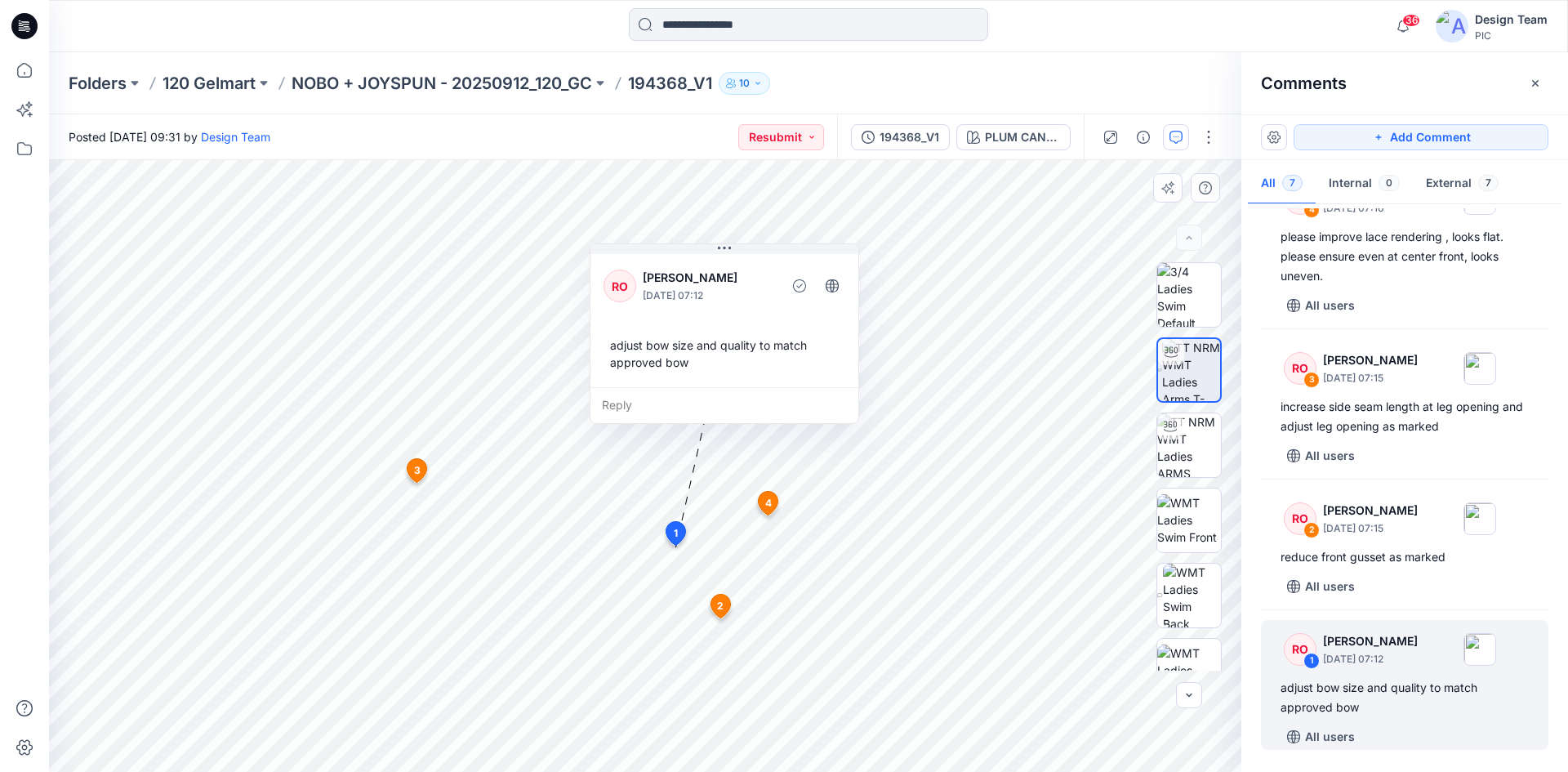
drag, startPoint x: 877, startPoint y: 321, endPoint x: 706, endPoint y: 325, distance: 171.0
click at [706, 325] on div "RO [PERSON_NAME] [DATE] 07:12 adjust bow size and quality to match approved bow" at bounding box center [725, 319] width 268 height 136
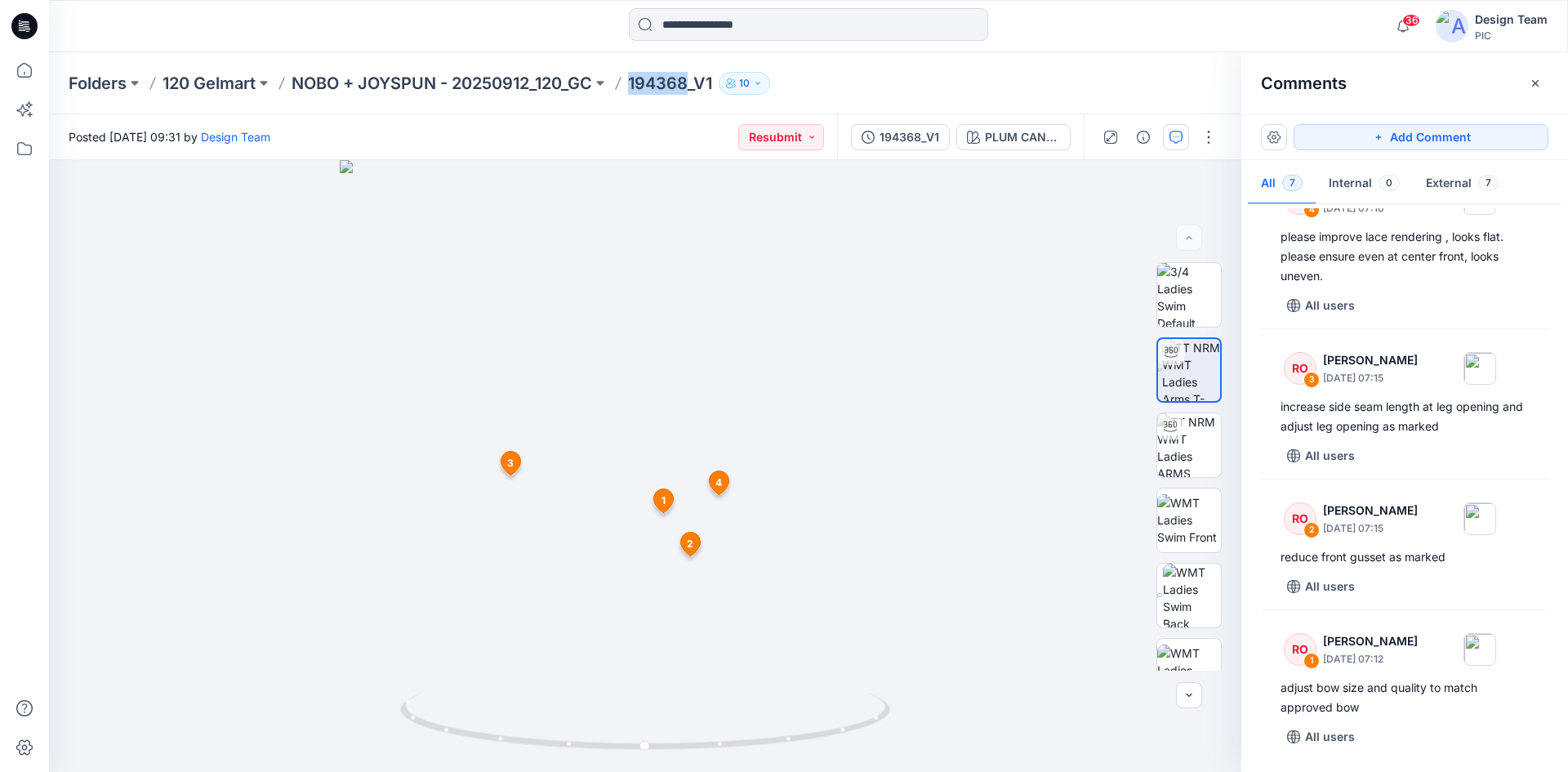
drag, startPoint x: 637, startPoint y: 78, endPoint x: 664, endPoint y: 84, distance: 27.7
click at [695, 80] on p "194368_V1" at bounding box center [670, 82] width 84 height 23
